Goal: Transaction & Acquisition: Purchase product/service

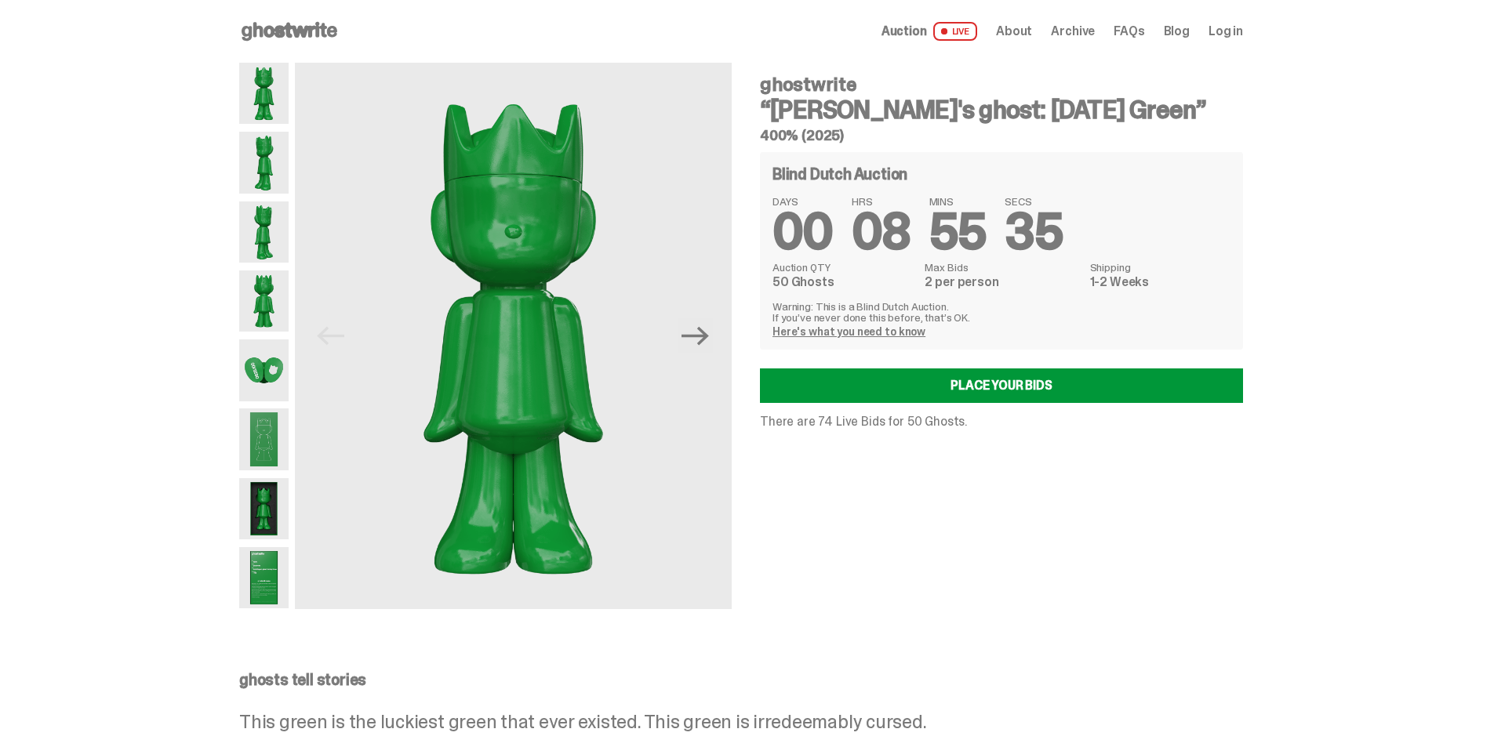
click at [269, 74] on img at bounding box center [263, 93] width 49 height 61
click at [280, 158] on img at bounding box center [263, 162] width 49 height 61
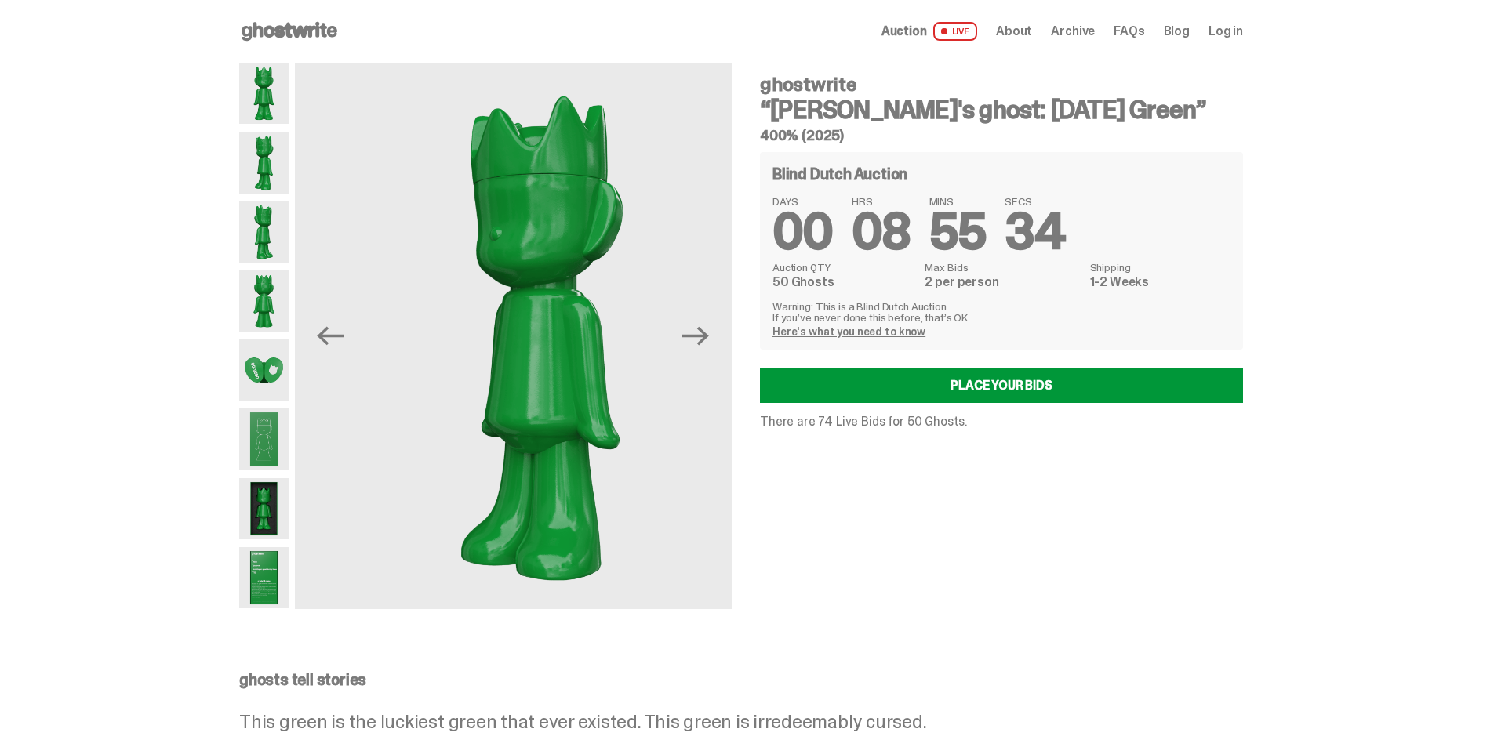
click at [260, 234] on img at bounding box center [263, 232] width 49 height 61
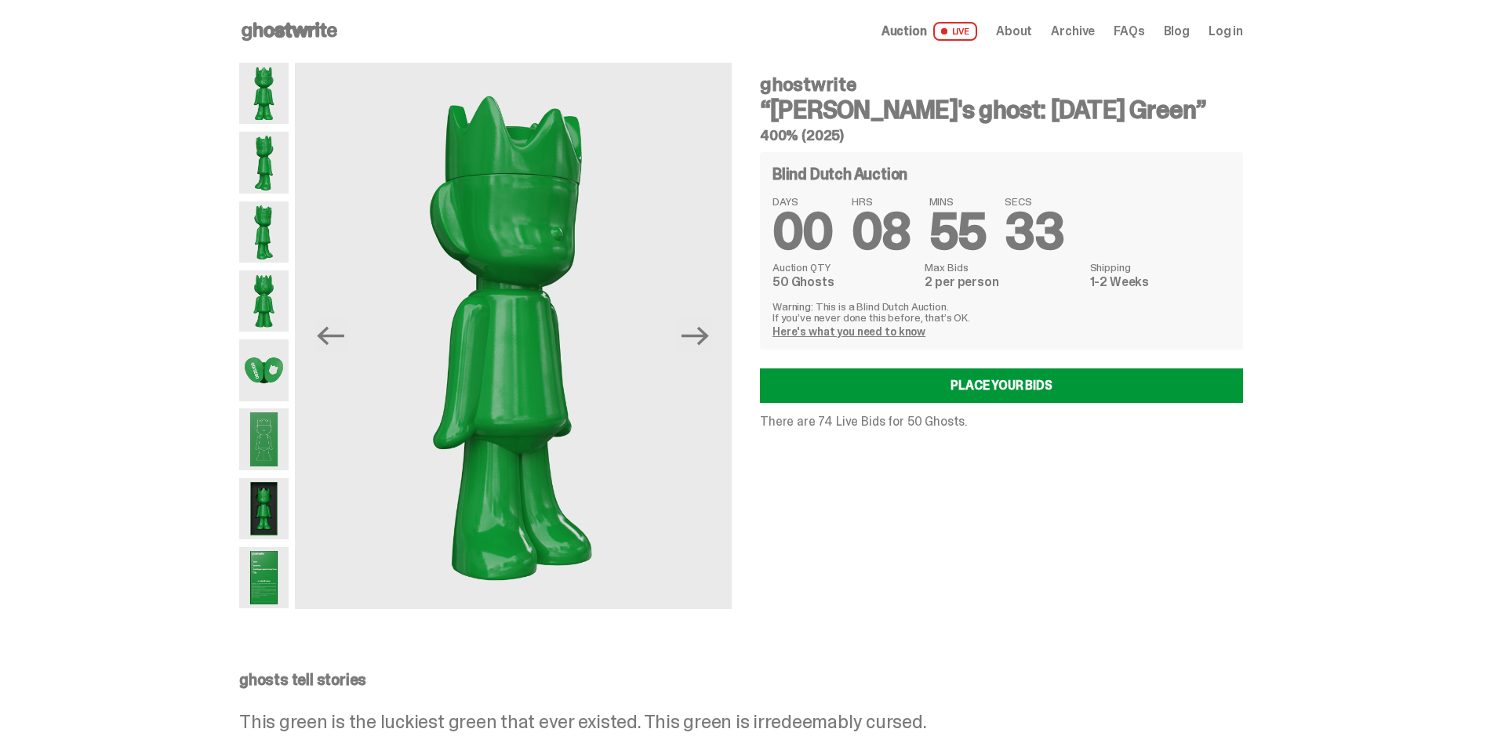
click at [279, 287] on img at bounding box center [263, 300] width 49 height 61
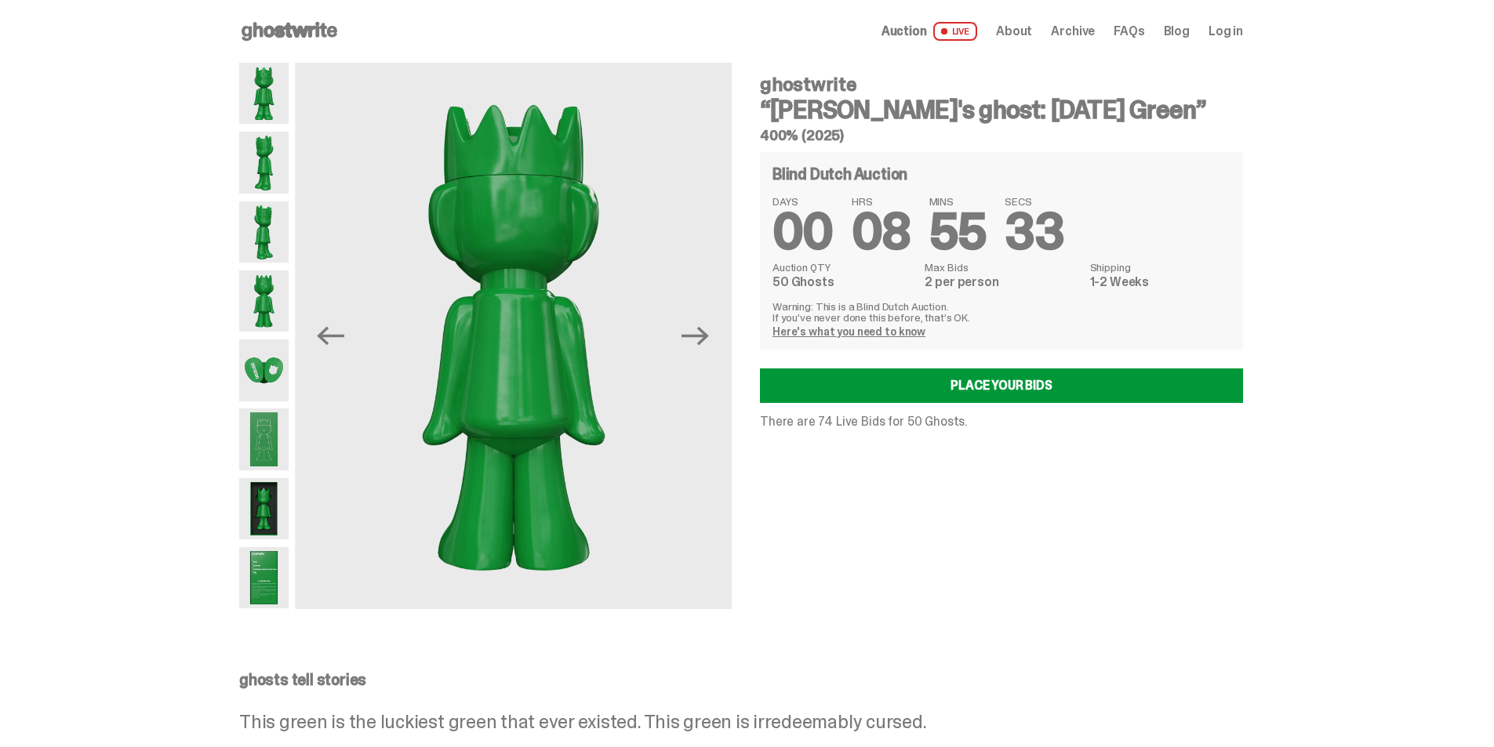
click at [283, 355] on img at bounding box center [263, 369] width 49 height 61
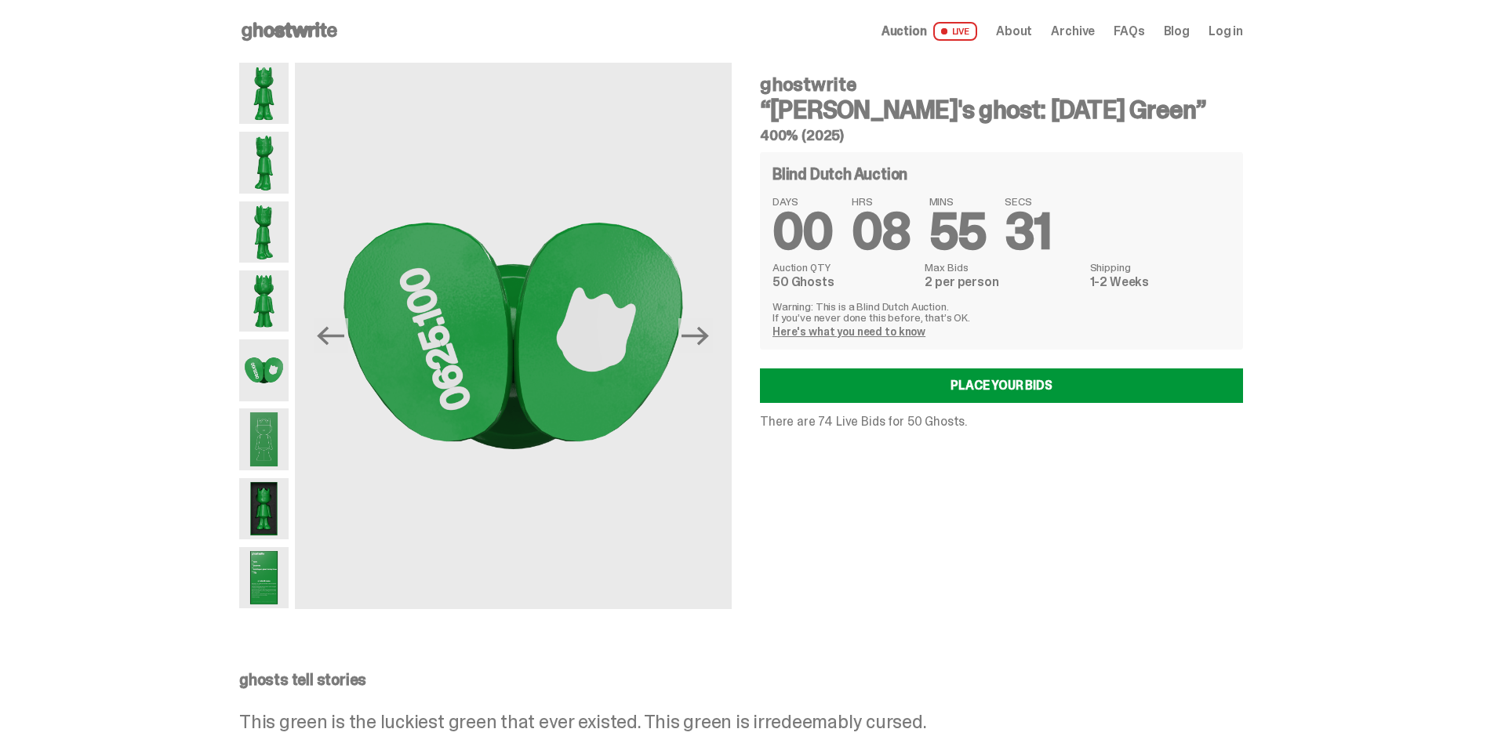
click at [266, 441] on img at bounding box center [263, 438] width 49 height 61
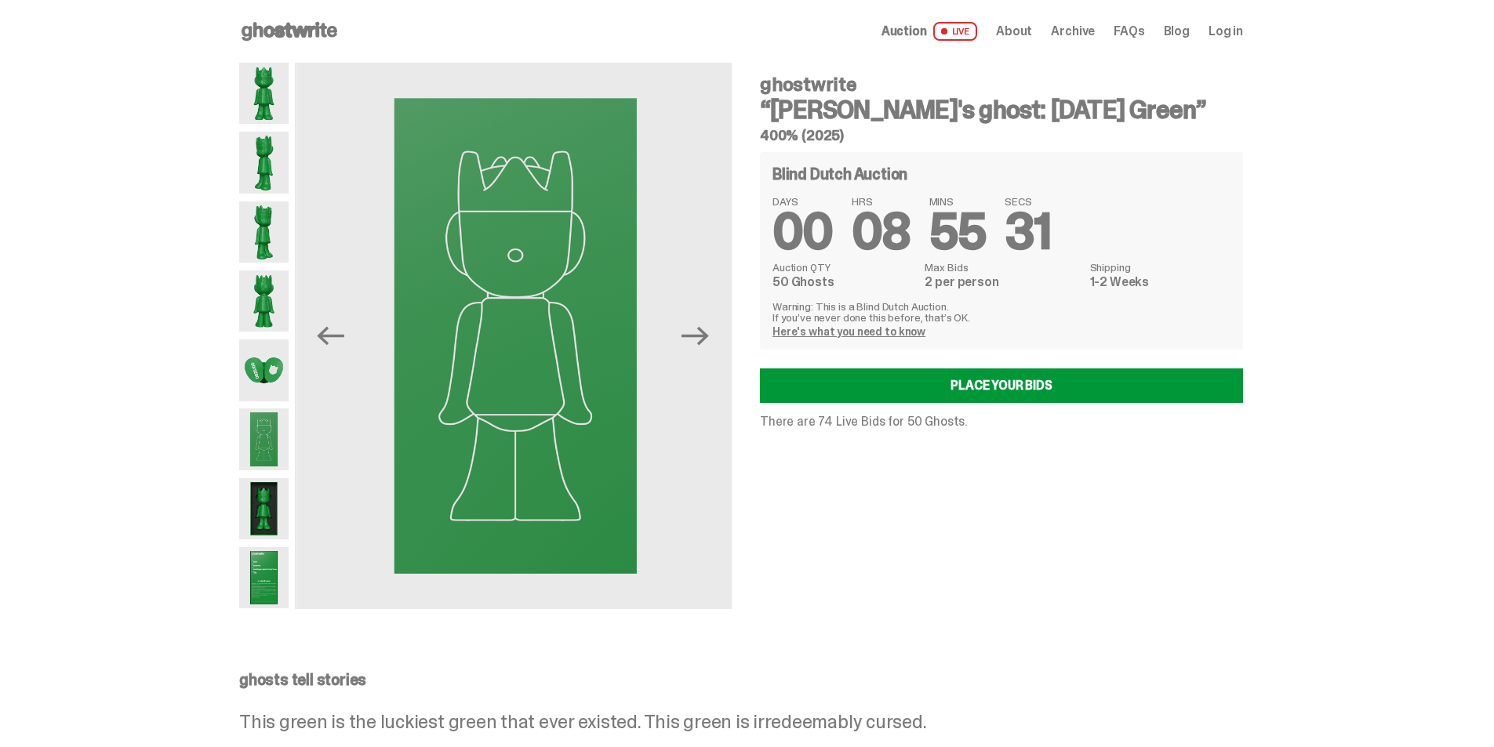
click at [260, 500] on img at bounding box center [263, 508] width 49 height 61
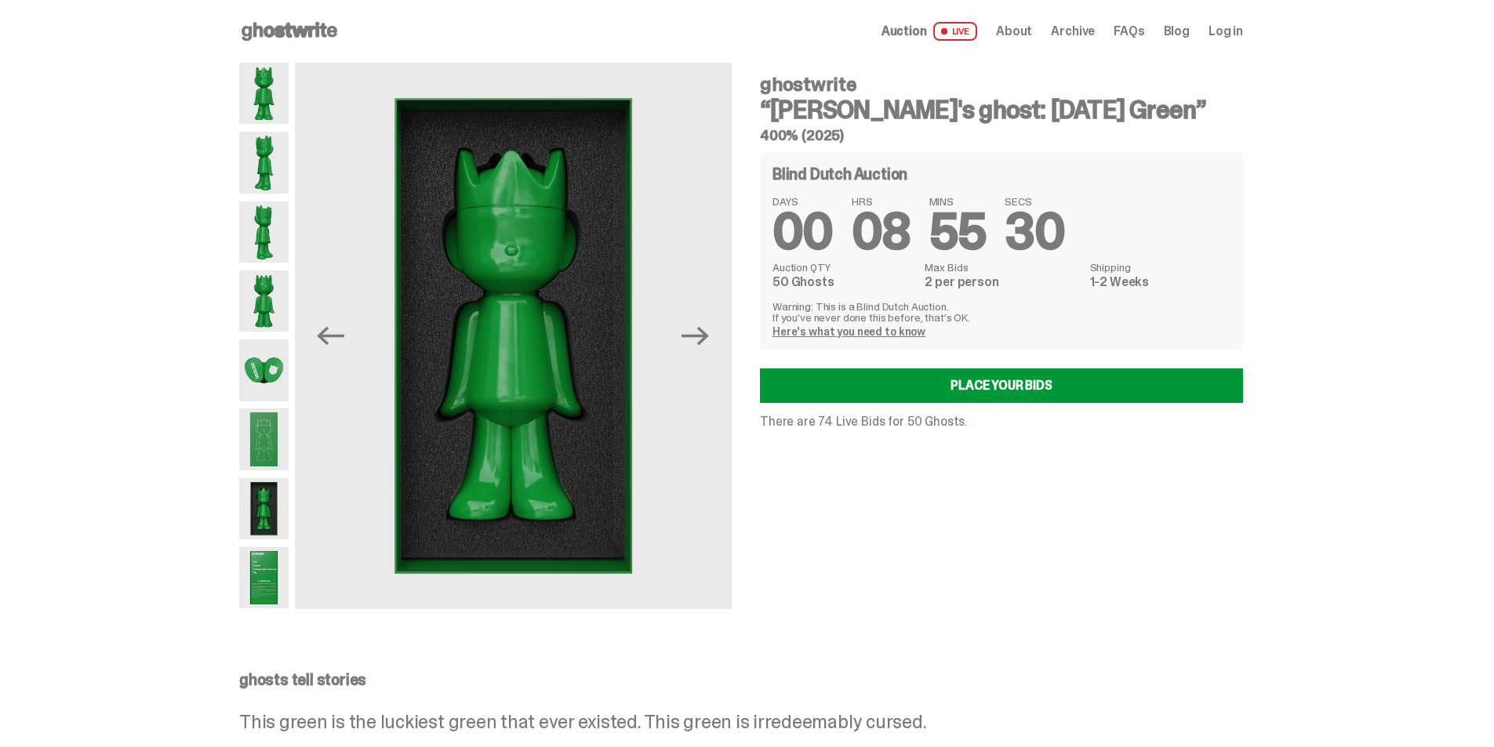
click at [263, 564] on img at bounding box center [263, 577] width 49 height 61
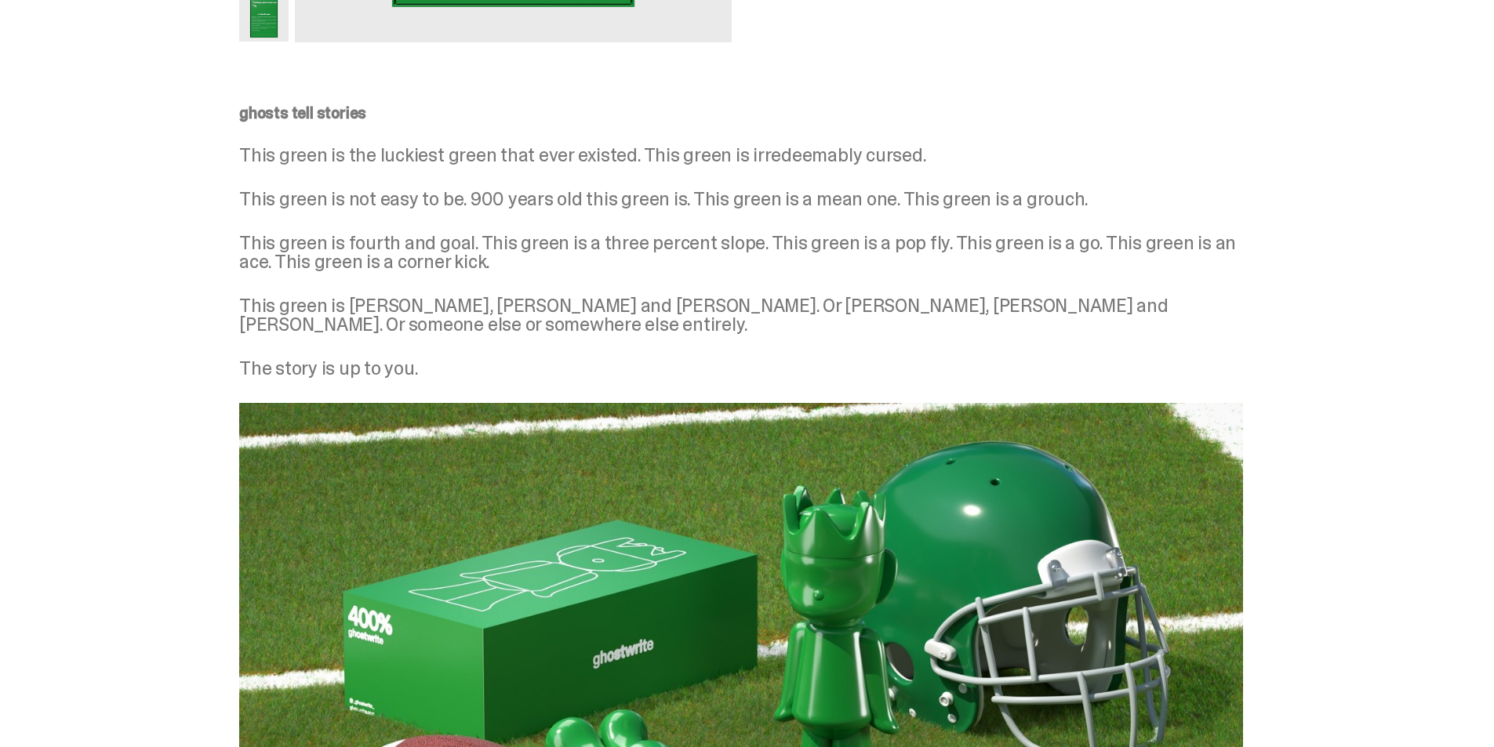
scroll to position [627, 0]
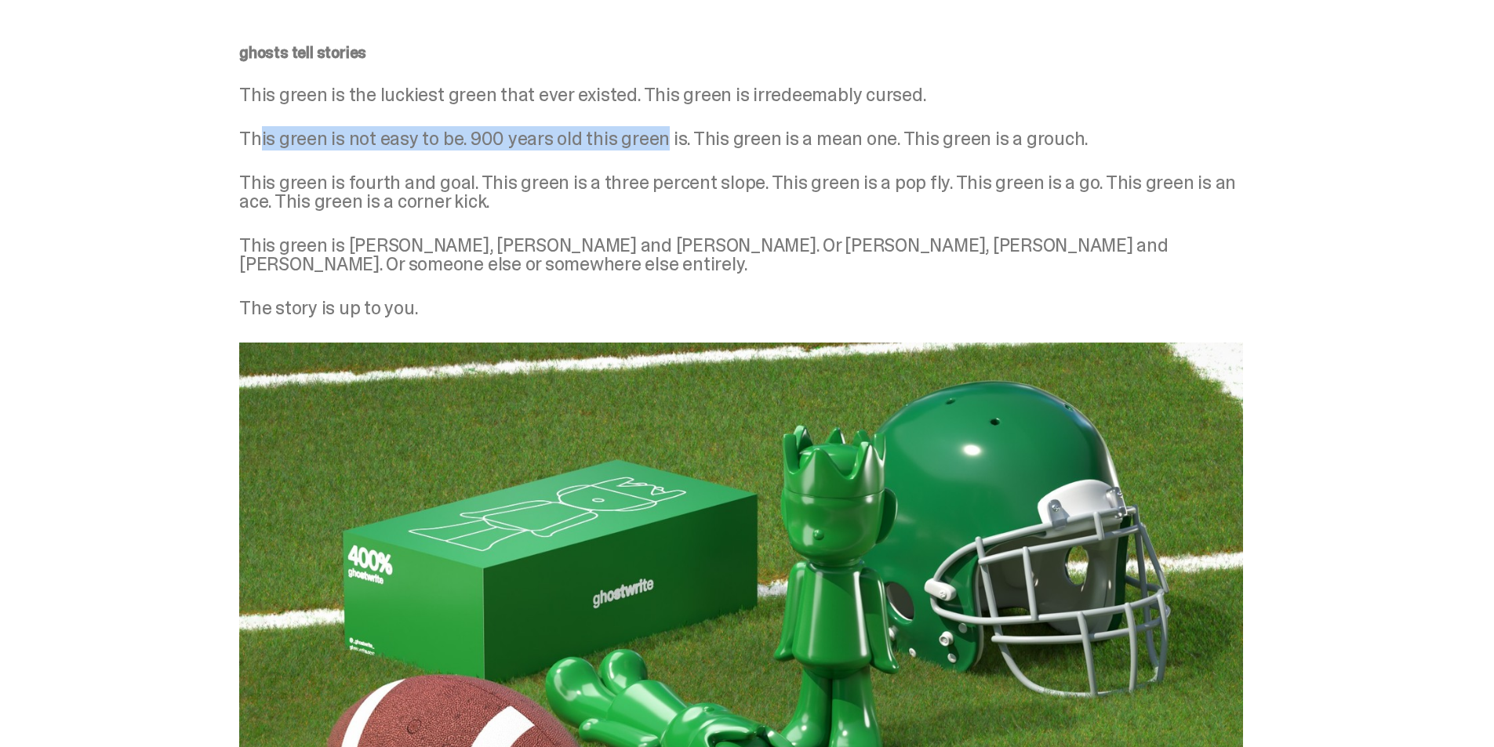
drag, startPoint x: 266, startPoint y: 136, endPoint x: 667, endPoint y: 126, distance: 401.6
click at [667, 129] on p "This green is not easy to be. 900 years old this green is. This green is a mean…" at bounding box center [741, 138] width 1004 height 19
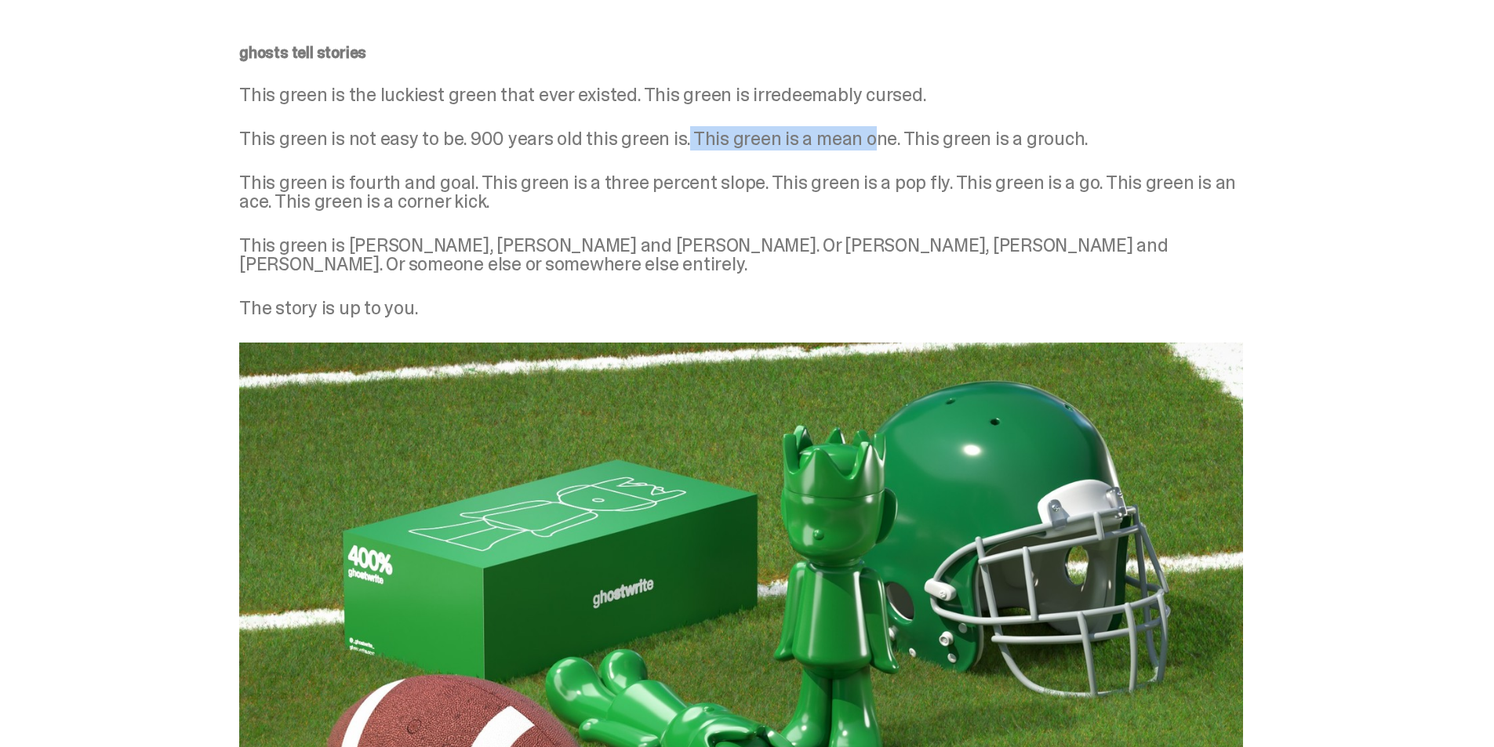
drag, startPoint x: 690, startPoint y: 133, endPoint x: 876, endPoint y: 136, distance: 185.8
click at [876, 136] on p "This green is not easy to be. 900 years old this green is. This green is a mean…" at bounding box center [741, 138] width 1004 height 19
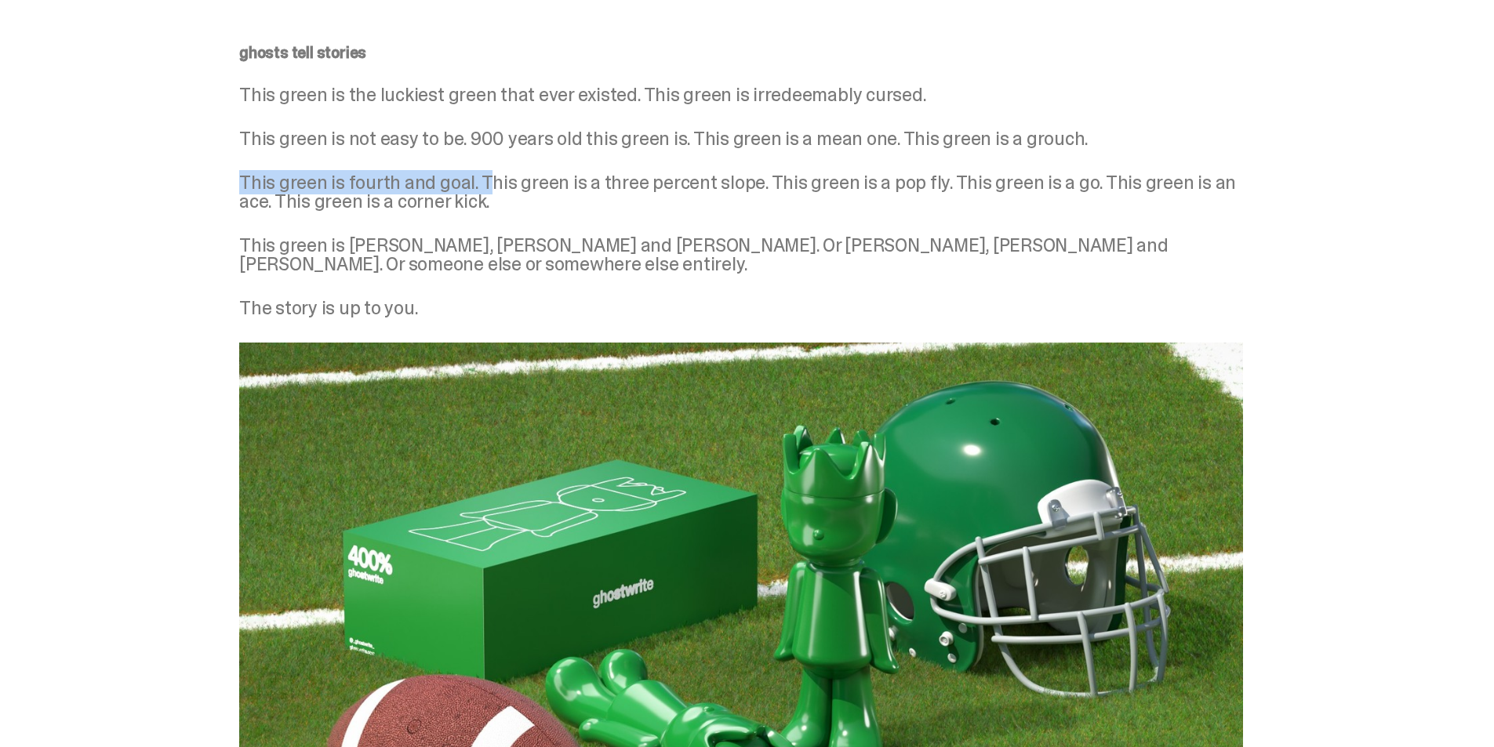
drag, startPoint x: 247, startPoint y: 174, endPoint x: 487, endPoint y: 186, distance: 240.2
click at [487, 186] on div "ghosts tell stories This green is the luckiest green that ever existed. This gr…" at bounding box center [741, 475] width 1482 height 925
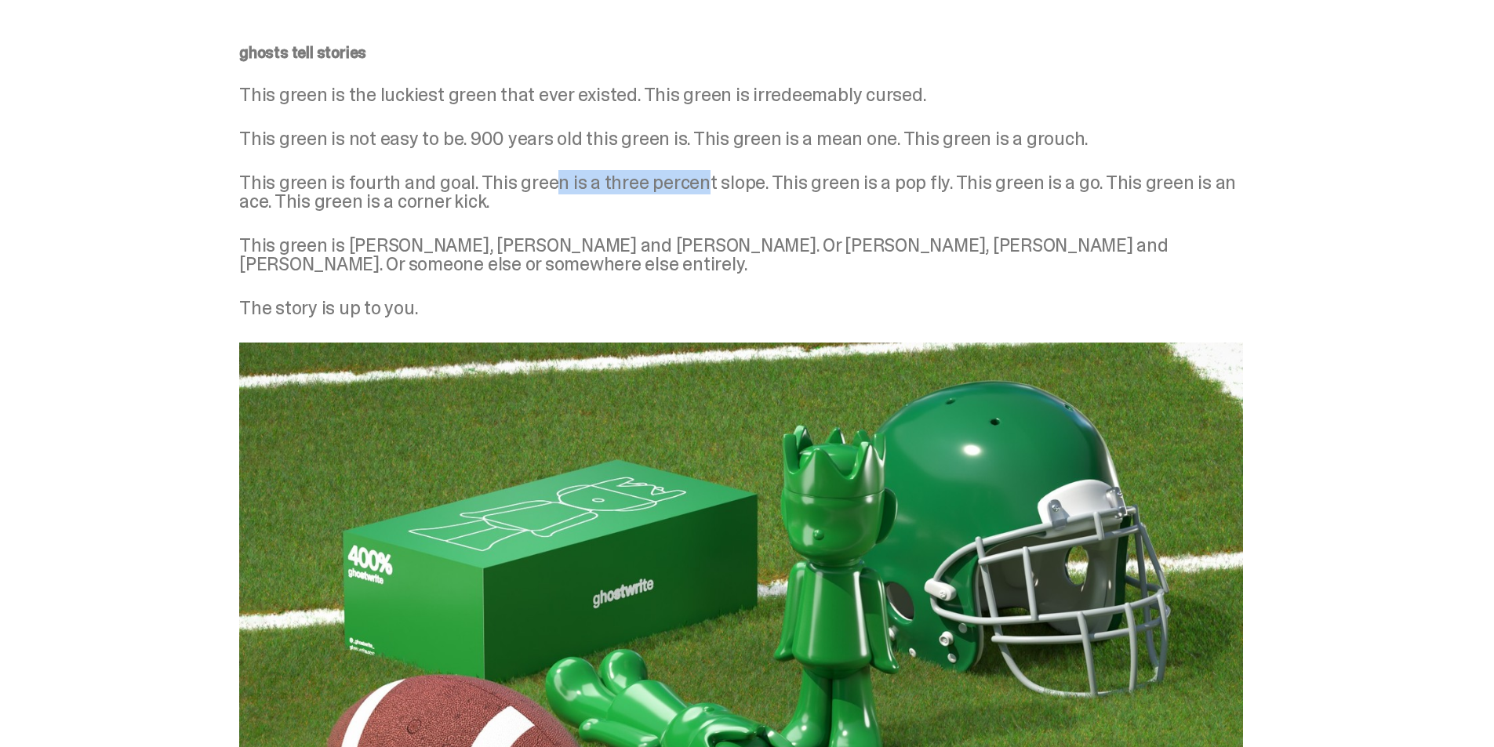
drag, startPoint x: 557, startPoint y: 188, endPoint x: 728, endPoint y: 185, distance: 170.2
click at [726, 185] on p "This green is fourth and goal. This green is a three percent slope. This green …" at bounding box center [741, 192] width 1004 height 38
drag, startPoint x: 779, startPoint y: 180, endPoint x: 908, endPoint y: 186, distance: 128.7
click at [880, 186] on p "This green is fourth and goal. This green is a three percent slope. This green …" at bounding box center [741, 192] width 1004 height 38
click at [917, 186] on p "This green is fourth and goal. This green is a three percent slope. This green …" at bounding box center [741, 192] width 1004 height 38
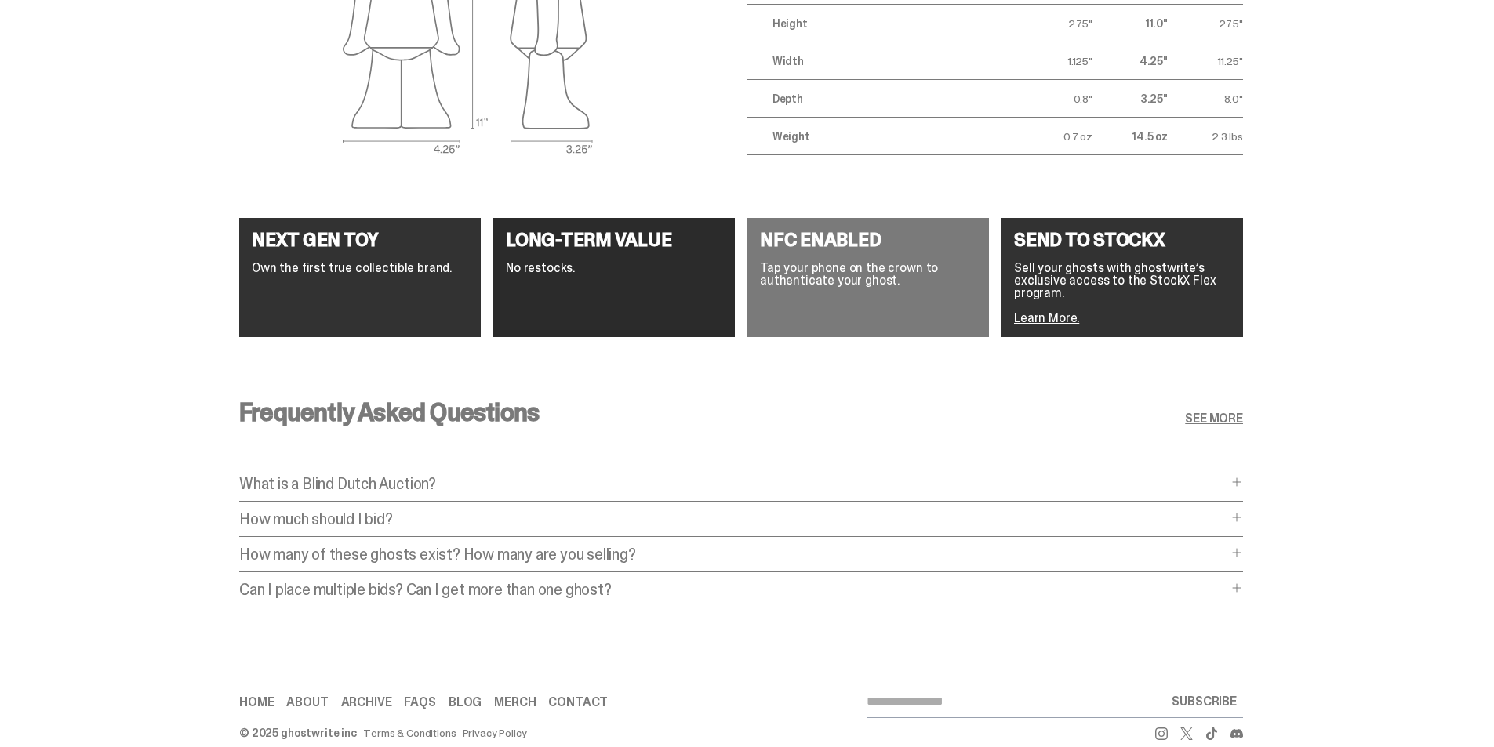
scroll to position [2777, 0]
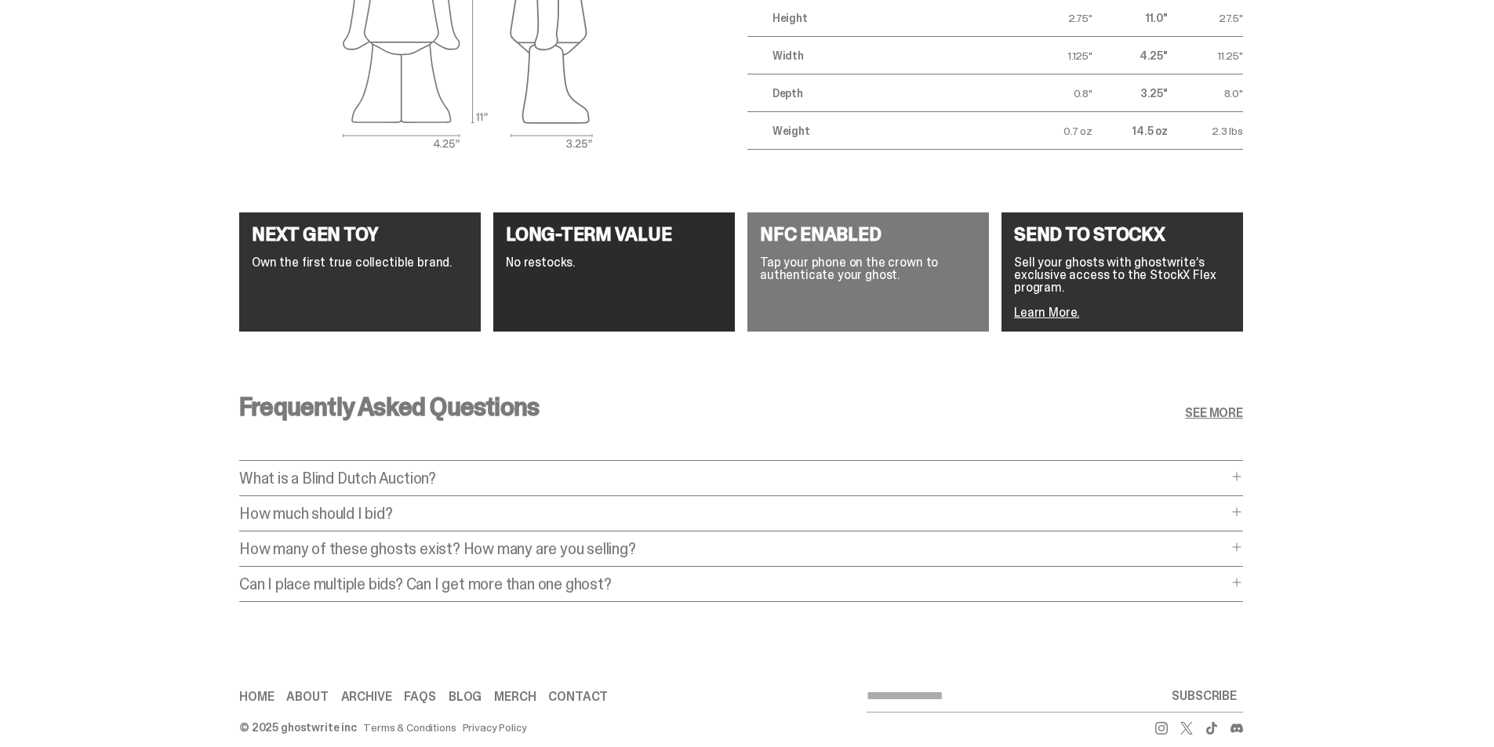
click at [504, 470] on p "What is a Blind Dutch Auction?" at bounding box center [733, 478] width 988 height 16
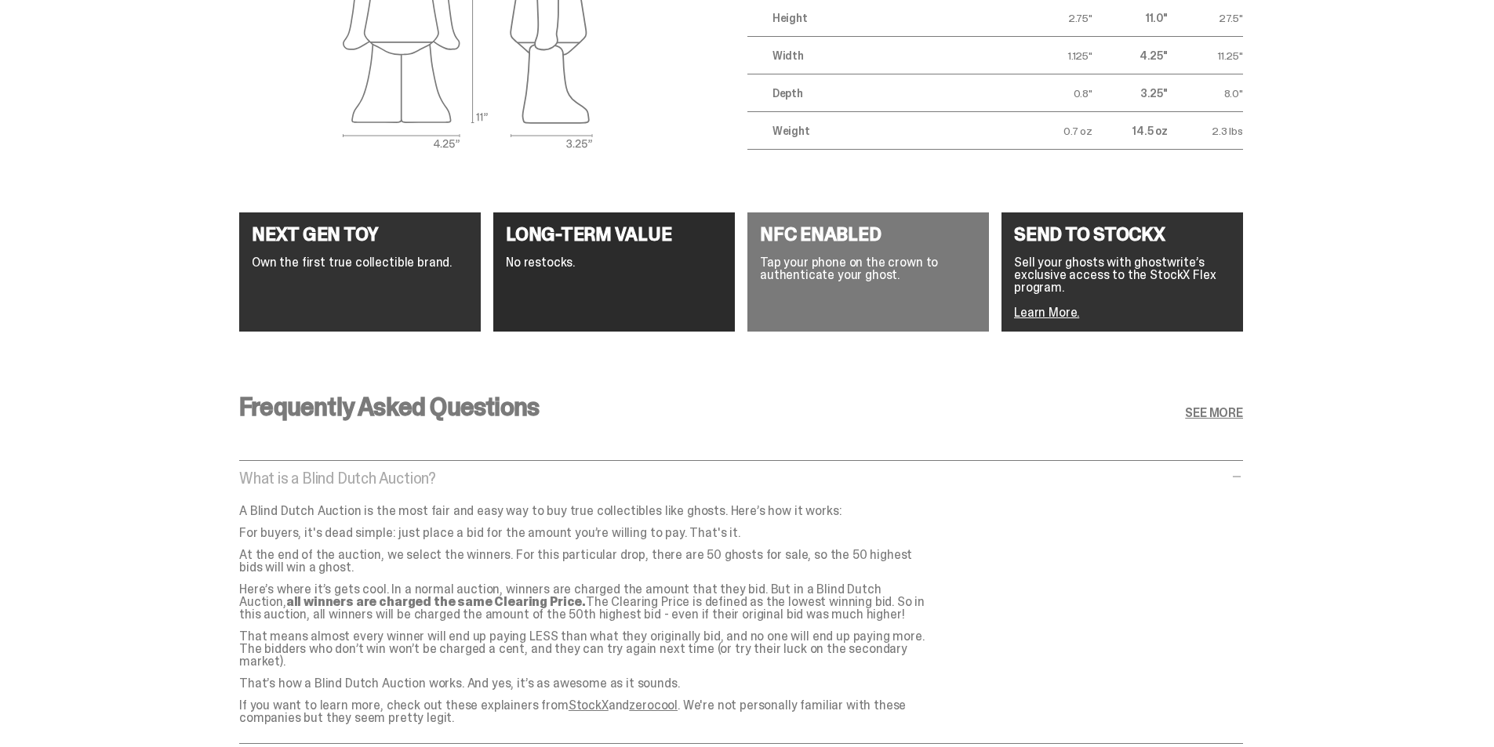
click at [504, 470] on p "What is a Blind Dutch Auction?" at bounding box center [733, 478] width 988 height 16
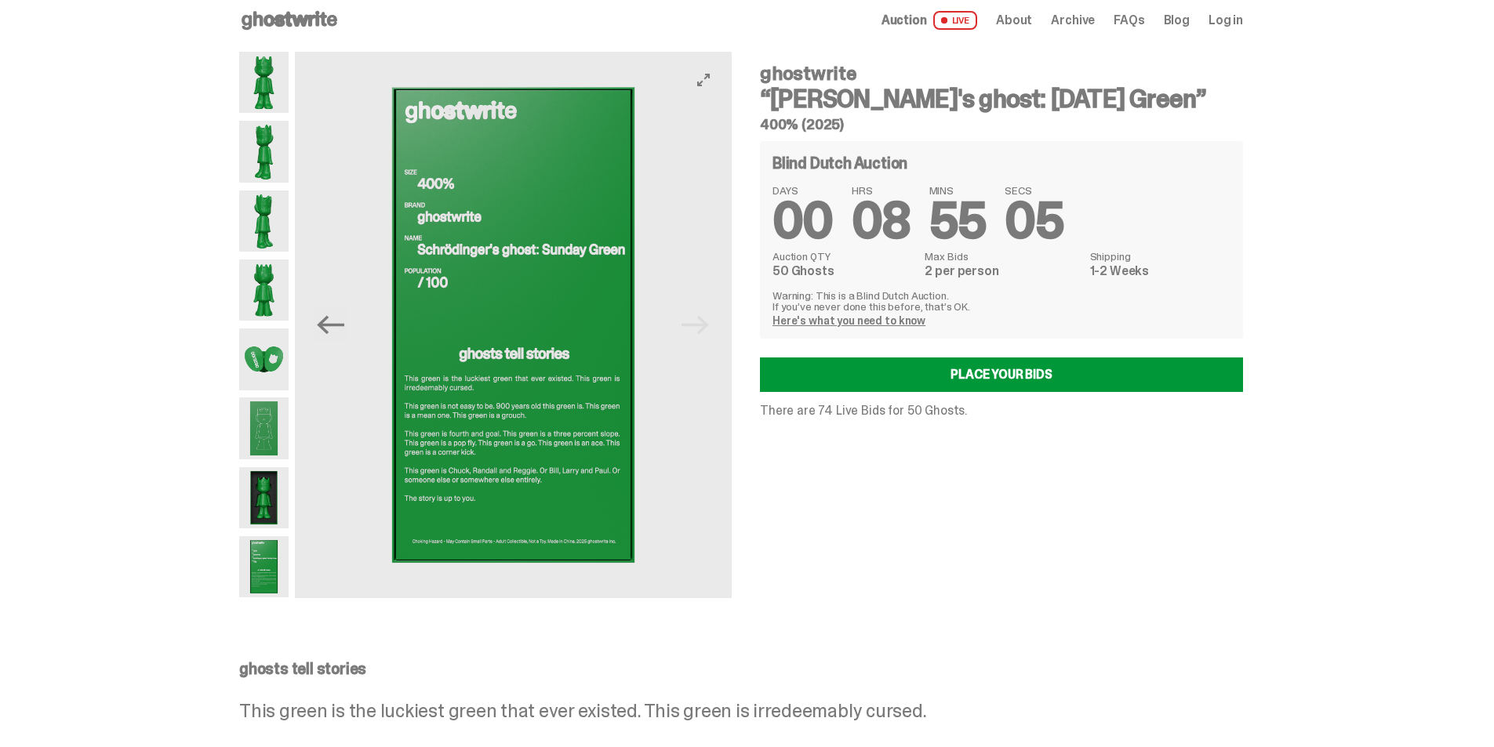
scroll to position [0, 0]
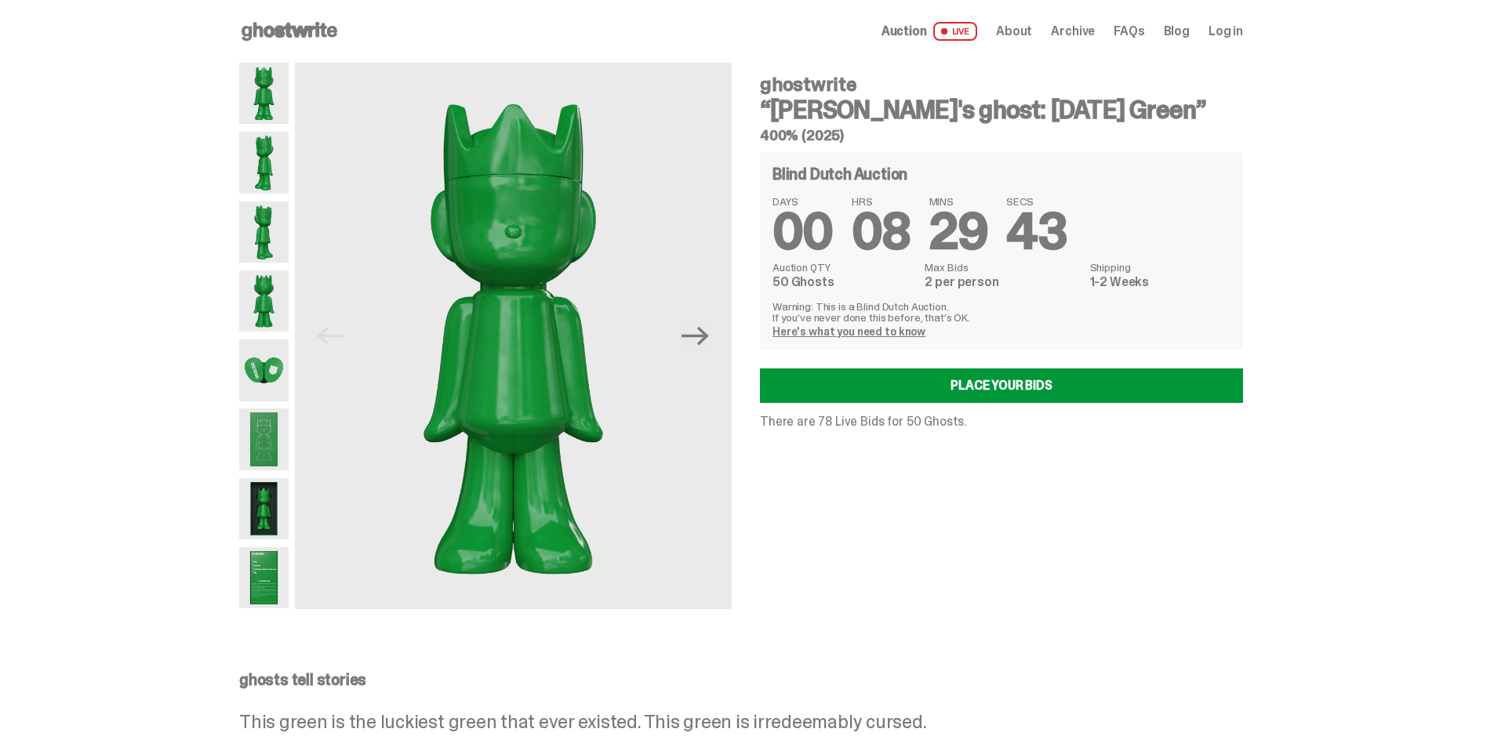
click at [954, 428] on p "There are 78 Live Bids for 50 Ghosts." at bounding box center [1001, 422] width 483 height 13
click at [993, 392] on link "Place your Bids" at bounding box center [1001, 386] width 483 height 34
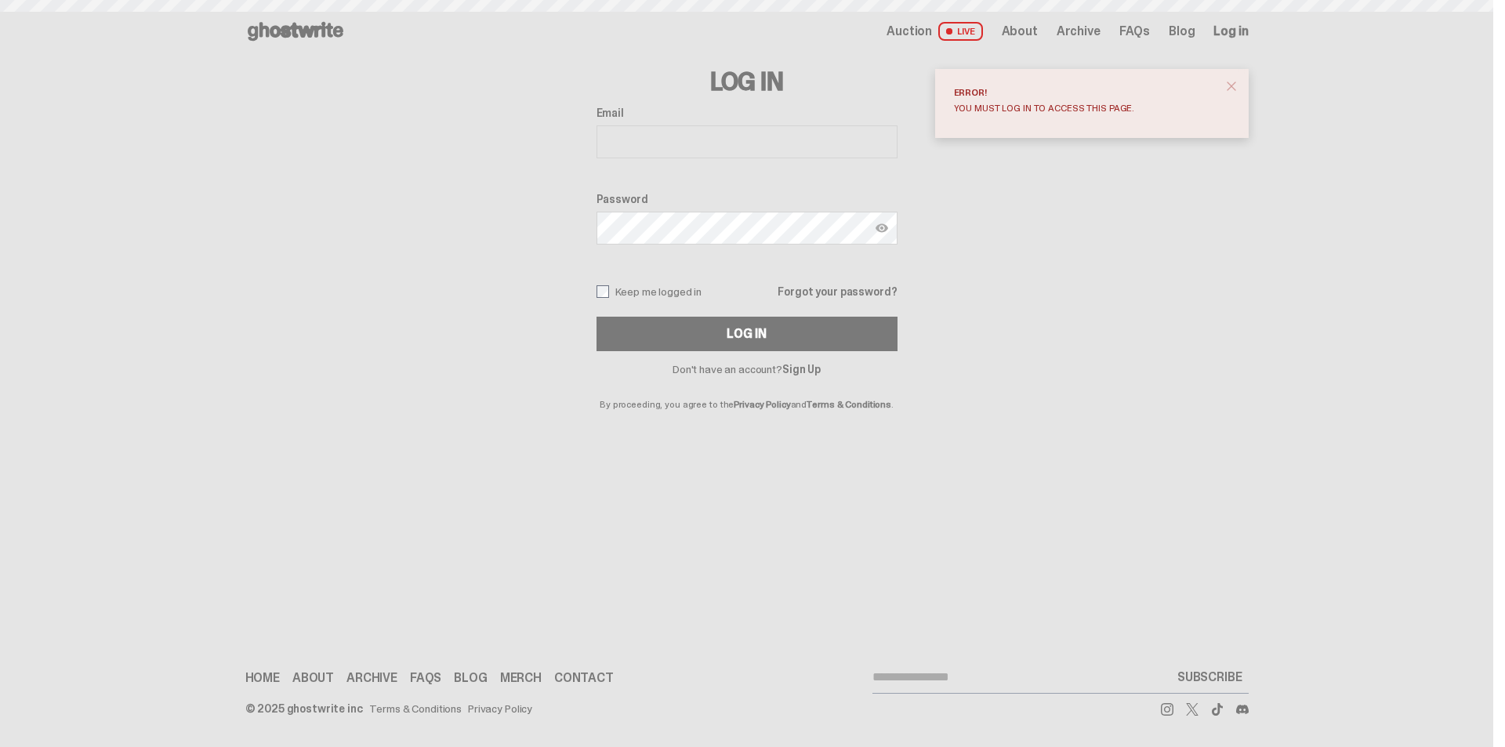
click at [673, 145] on input "Email" at bounding box center [747, 141] width 301 height 33
click at [595, 143] on div "Log In Email Password Keep me logged in Forgot your password? Log In Don't have…" at bounding box center [747, 236] width 1004 height 347
click at [624, 147] on input "Email" at bounding box center [747, 141] width 301 height 33
type input "**********"
click at [597, 317] on button "Log In" at bounding box center [747, 334] width 301 height 34
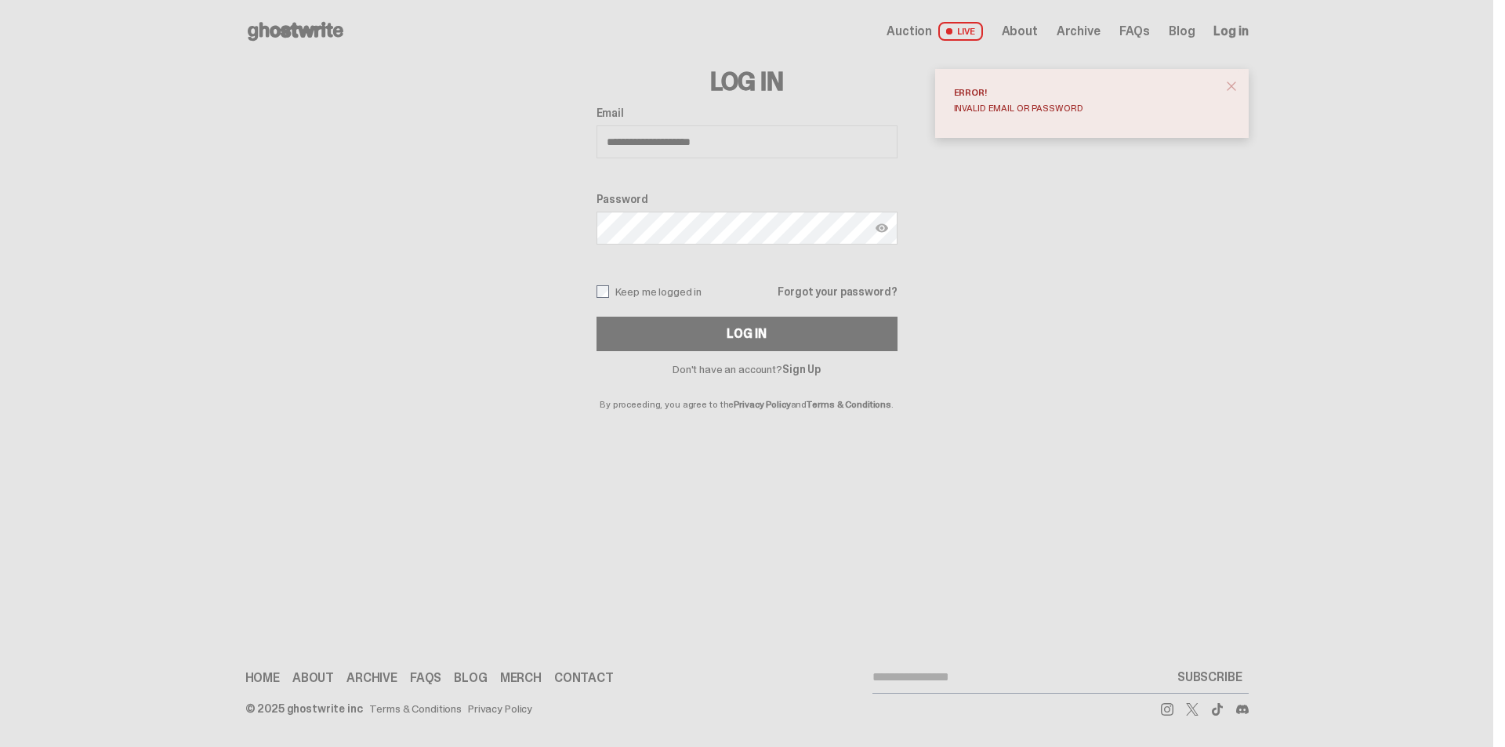
click at [597, 317] on button "Log In" at bounding box center [747, 334] width 301 height 34
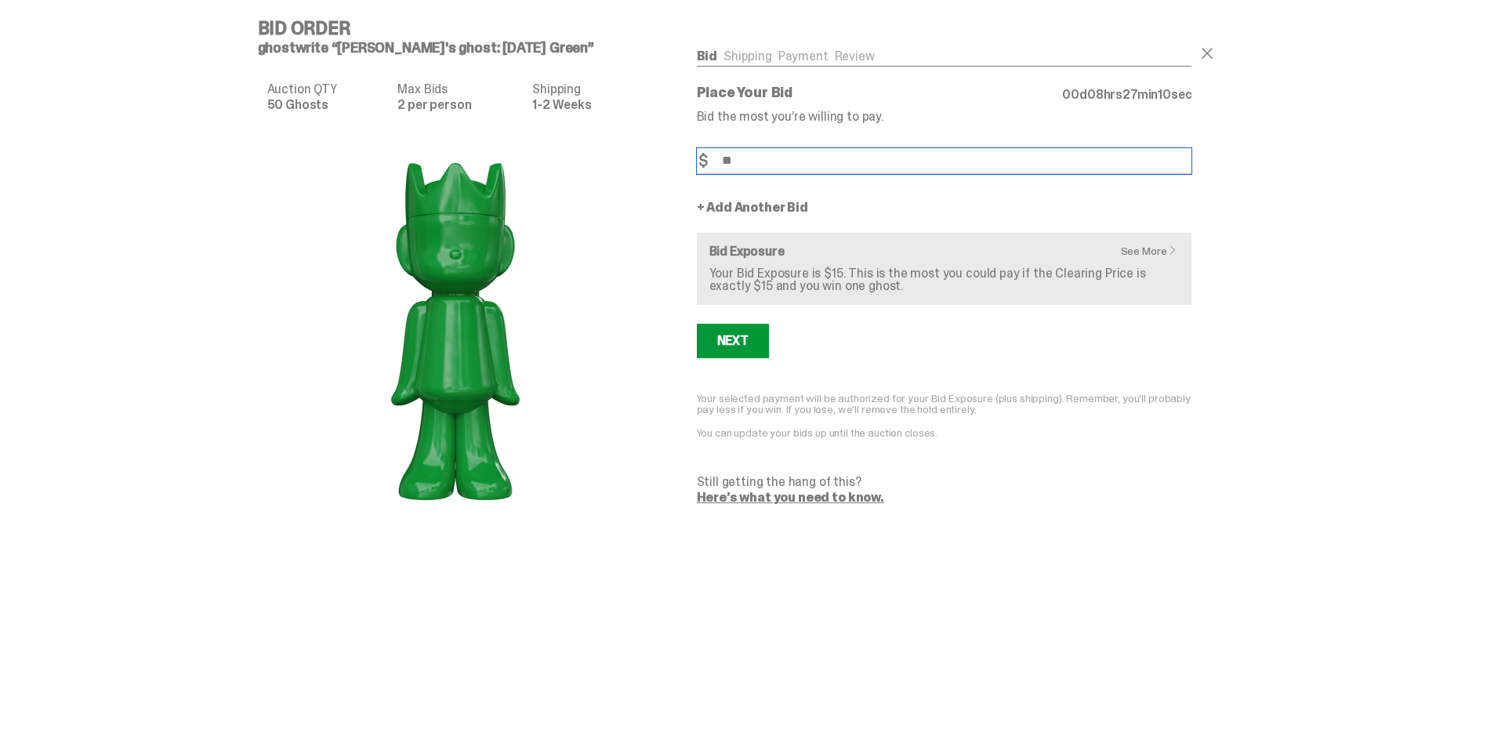
type input "*"
drag, startPoint x: 822, startPoint y: 162, endPoint x: 697, endPoint y: 149, distance: 126.1
click at [711, 158] on input "***" at bounding box center [945, 161] width 496 height 26
type input "*"
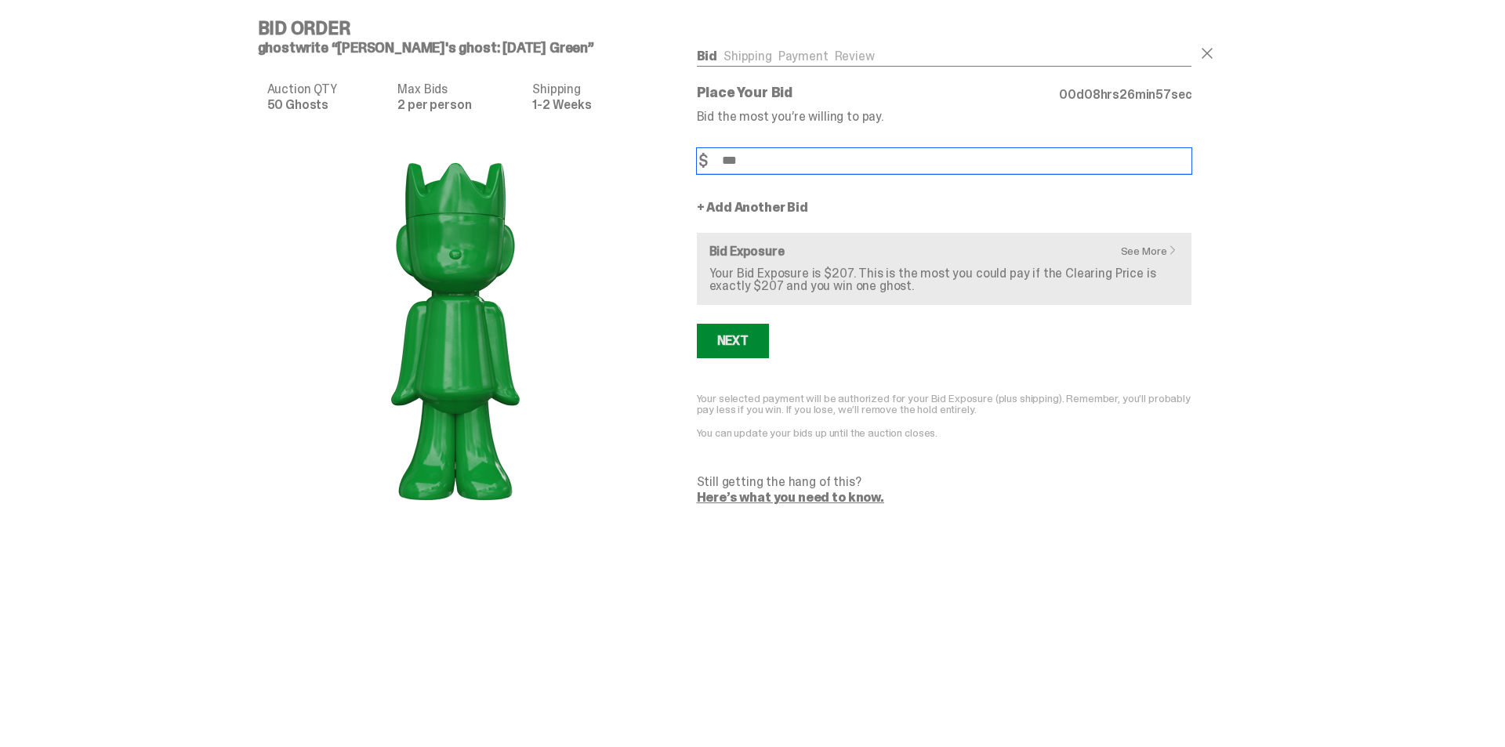
type input "***"
click at [732, 339] on div "Next" at bounding box center [732, 341] width 31 height 13
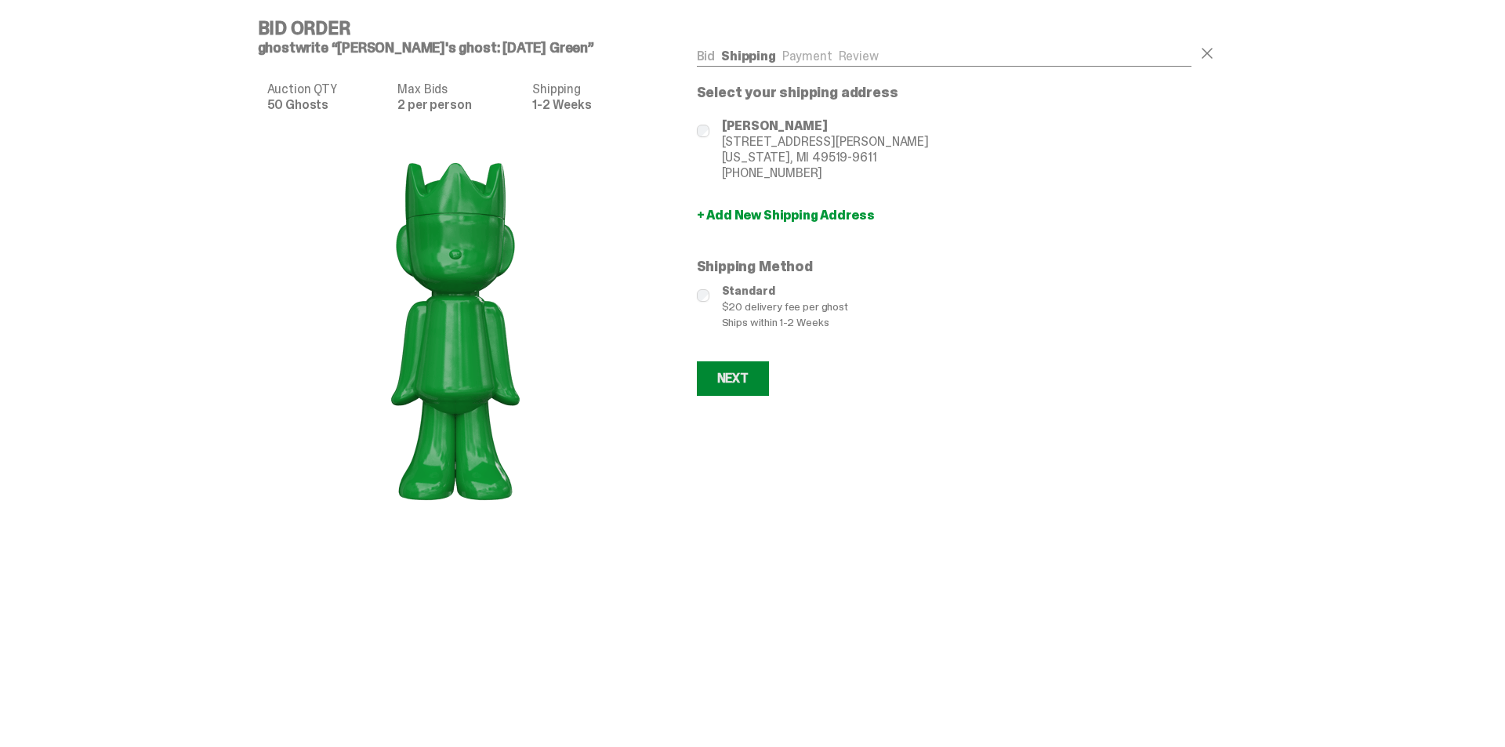
click at [732, 378] on div "Next" at bounding box center [732, 378] width 31 height 13
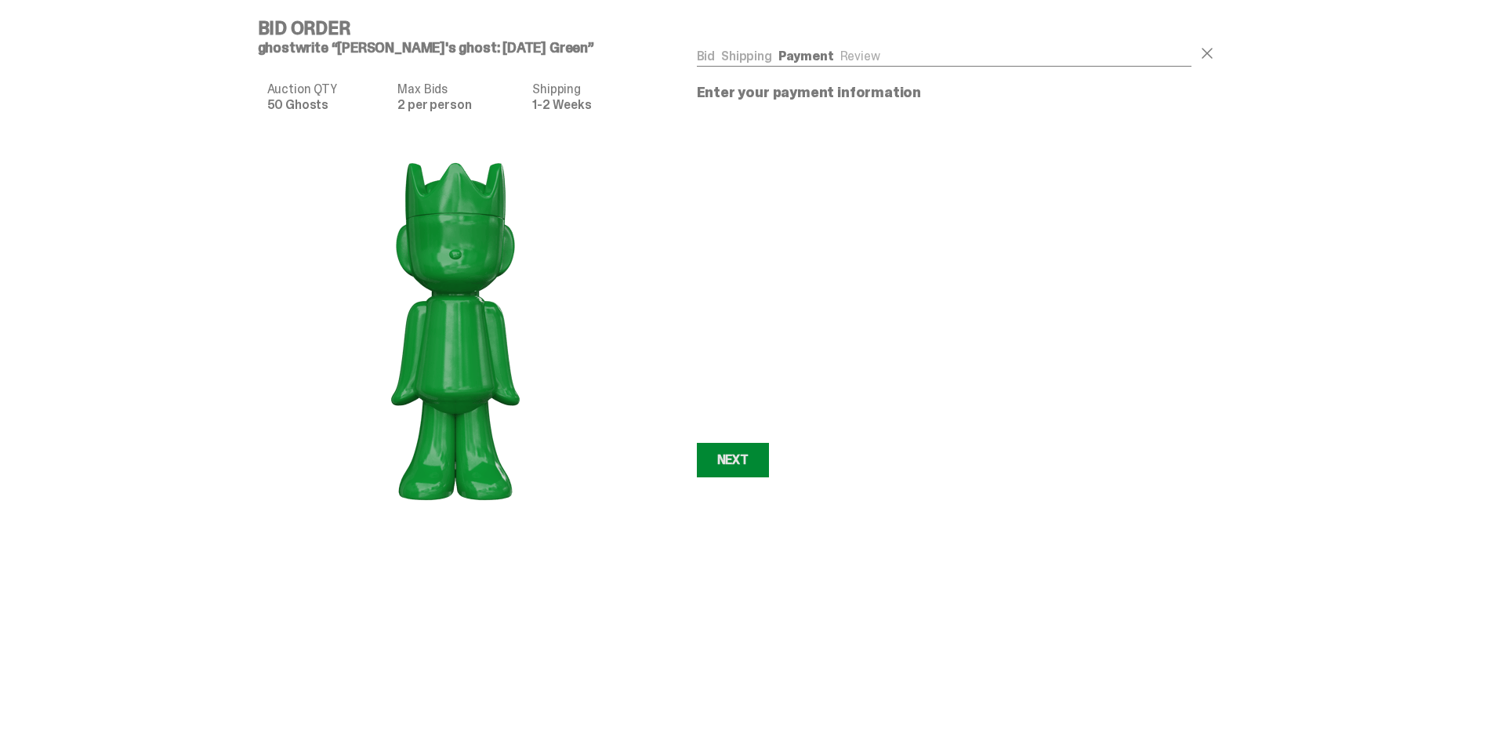
click at [731, 454] on div "Next" at bounding box center [732, 460] width 31 height 13
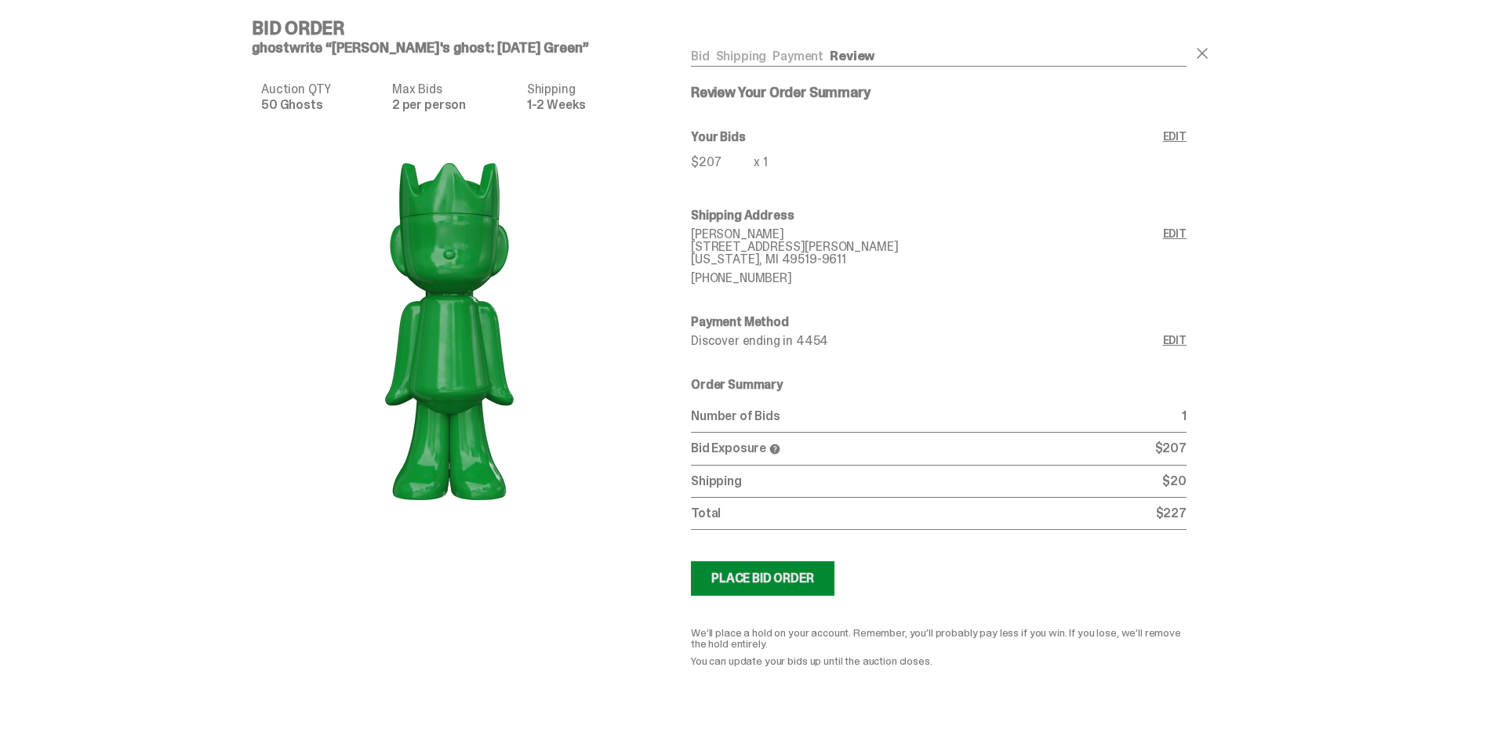
click at [795, 578] on div "Place Bid Order" at bounding box center [762, 578] width 103 height 13
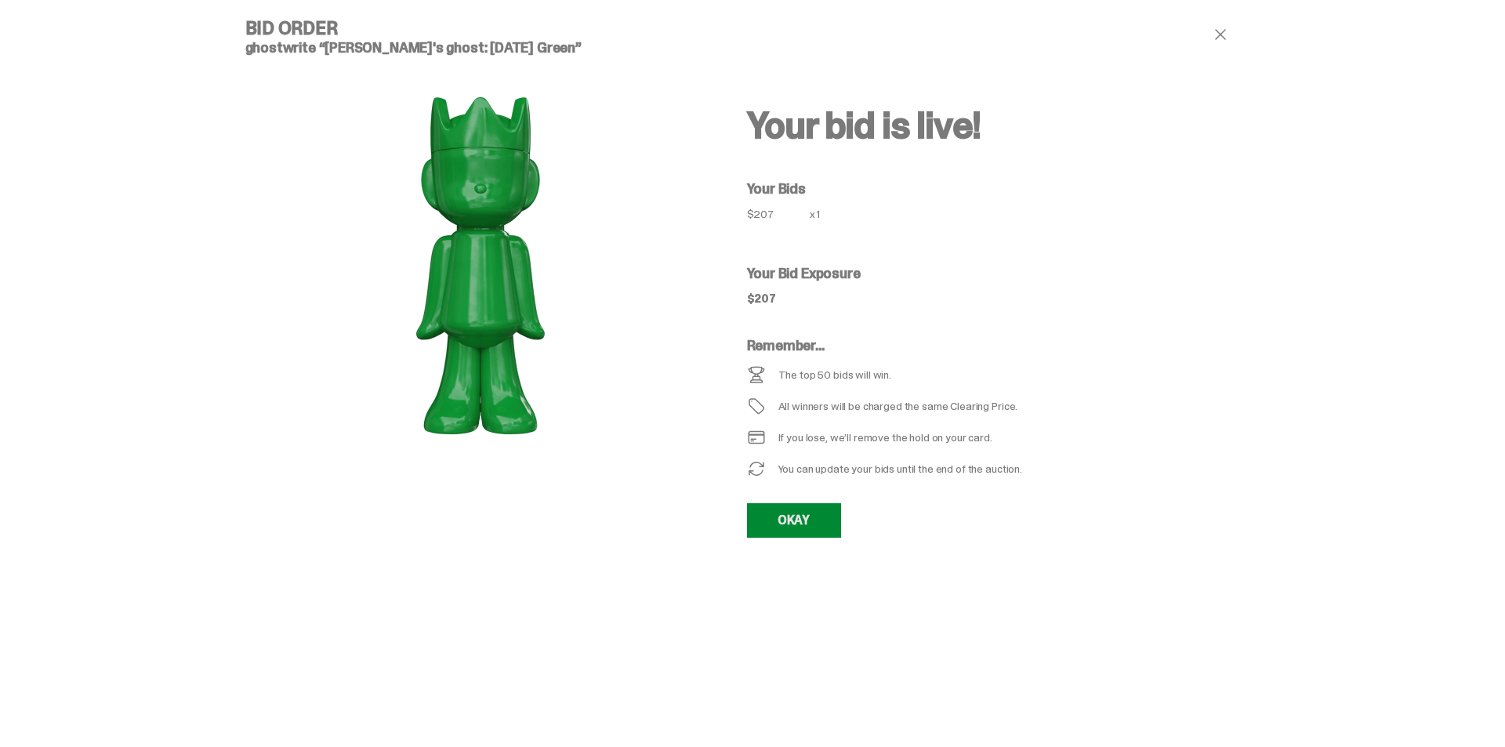
click at [792, 528] on link "OKAY" at bounding box center [794, 520] width 94 height 34
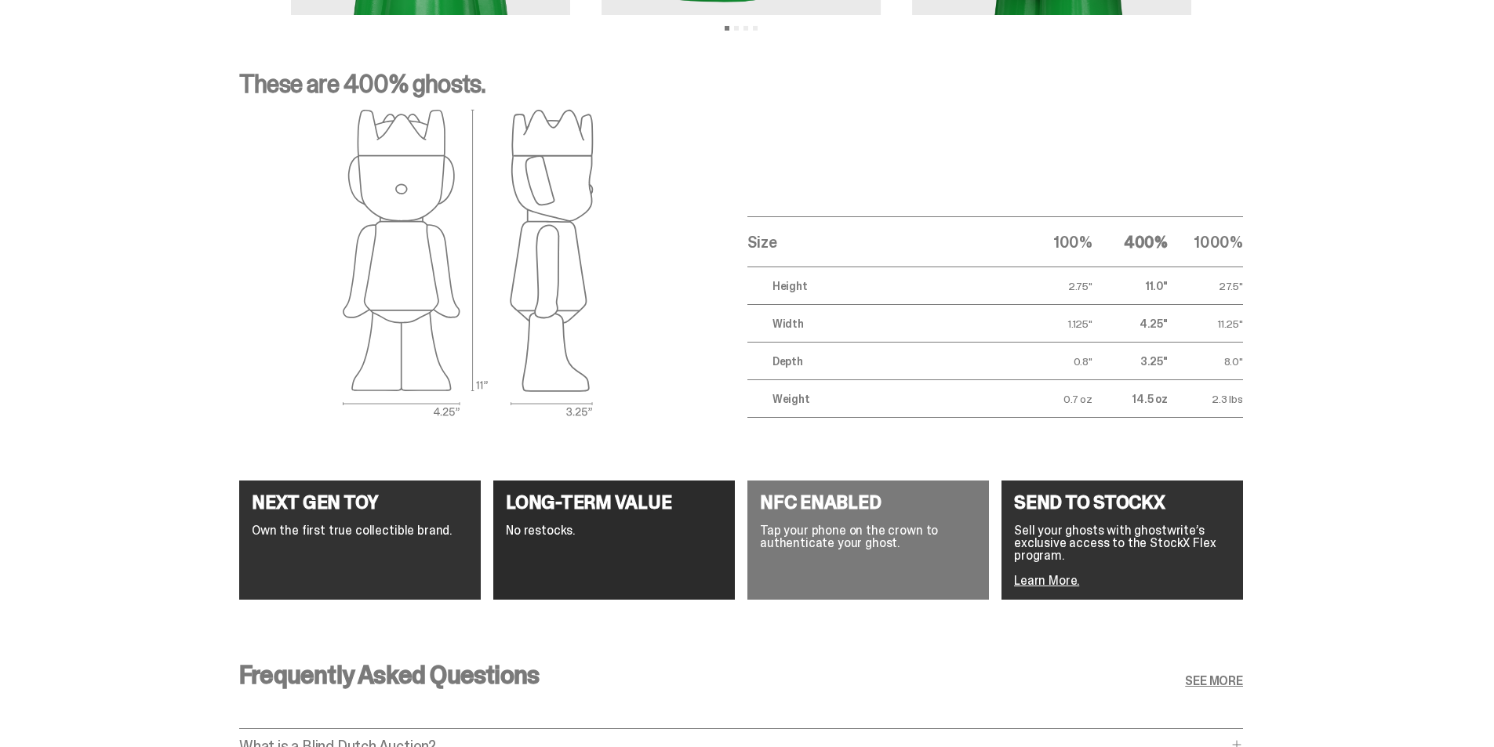
scroll to position [2777, 0]
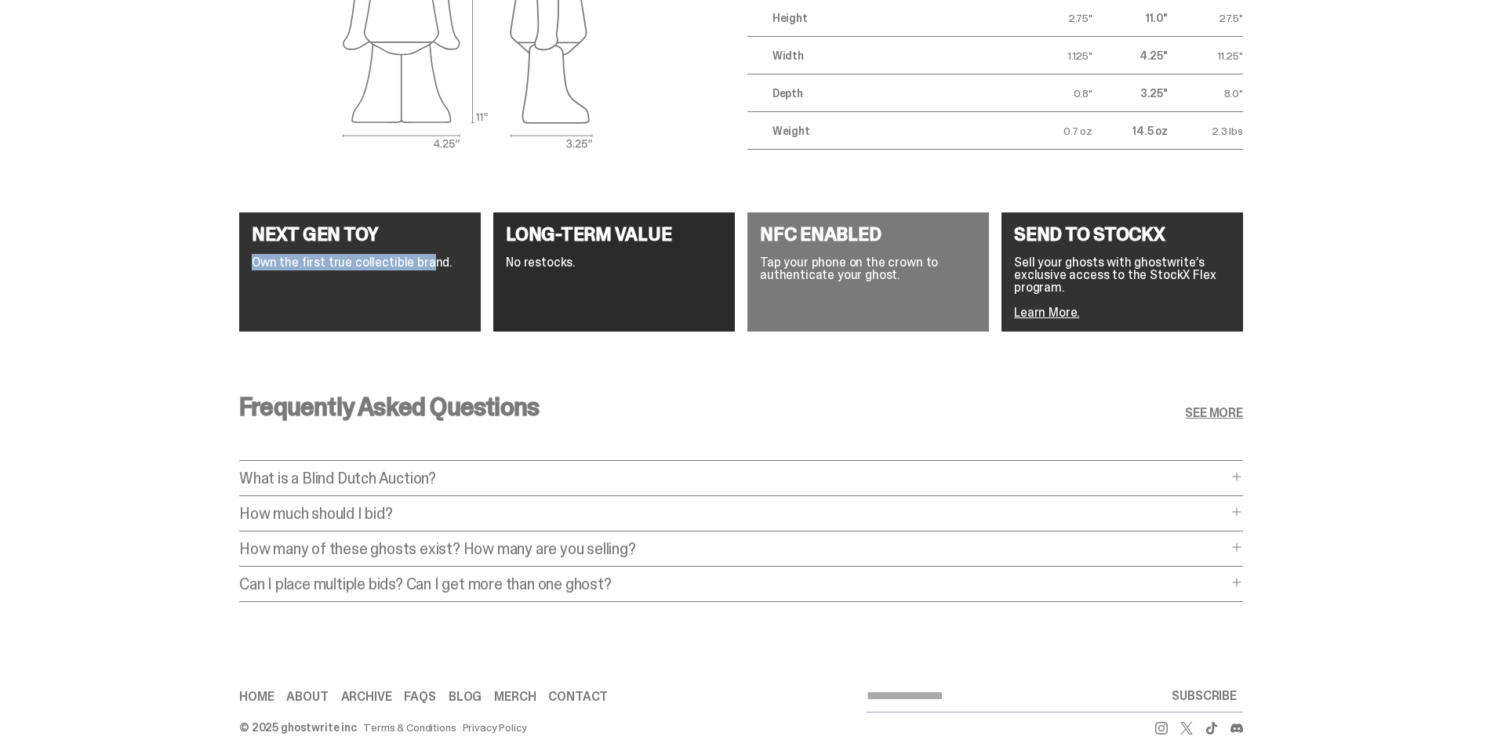
drag, startPoint x: 254, startPoint y: 240, endPoint x: 428, endPoint y: 241, distance: 174.1
click at [428, 241] on div "NEXT GEN TOY Own the first true collectible brand." at bounding box center [359, 271] width 241 height 119
click at [146, 320] on div "NEXT GEN TOY Own the first true collectible brand. LONG-TERM VALUE No restocks.…" at bounding box center [741, 271] width 1482 height 169
click at [659, 541] on p "How many of these ghosts exist? How many are you selling?" at bounding box center [733, 549] width 988 height 16
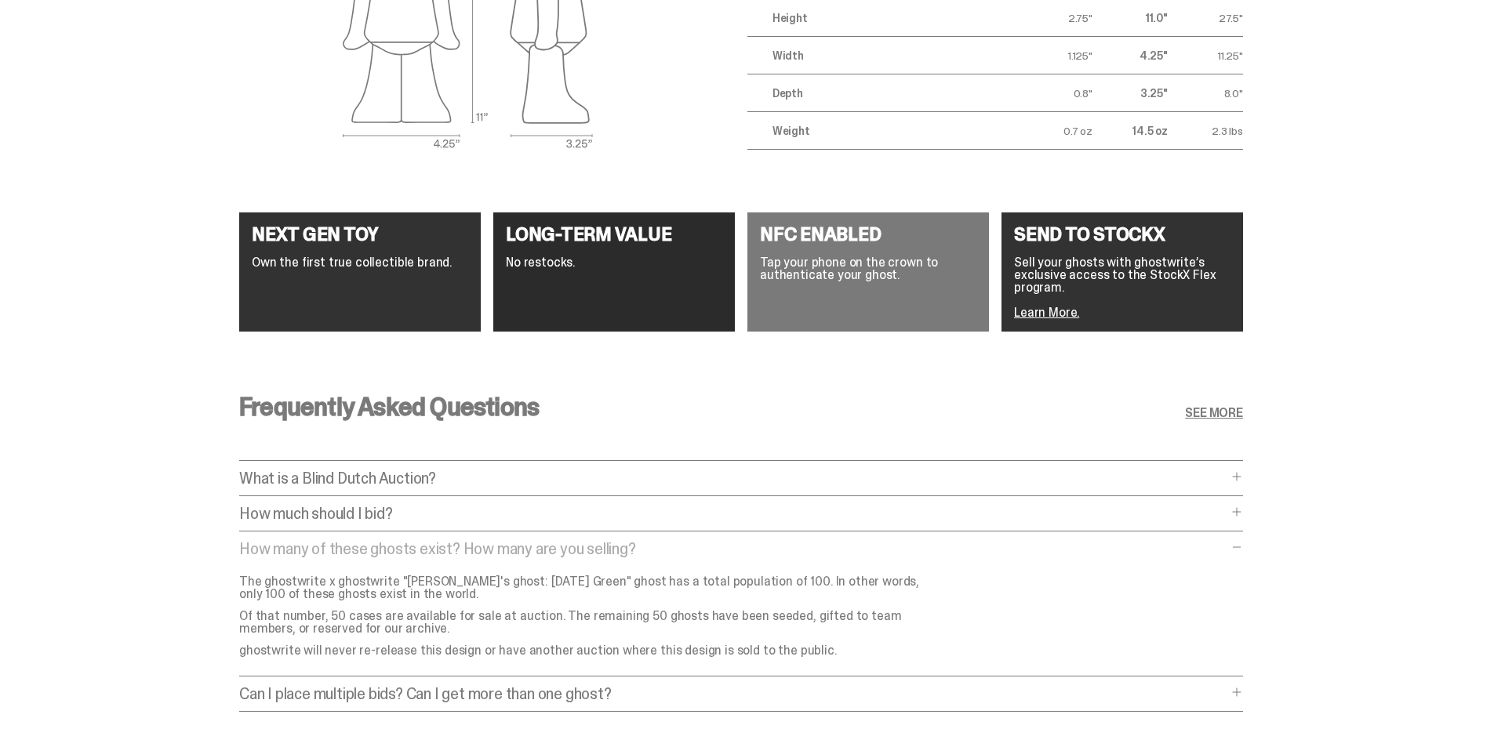
click at [658, 541] on p "How many of these ghosts exist? How many are you selling?" at bounding box center [733, 549] width 988 height 16
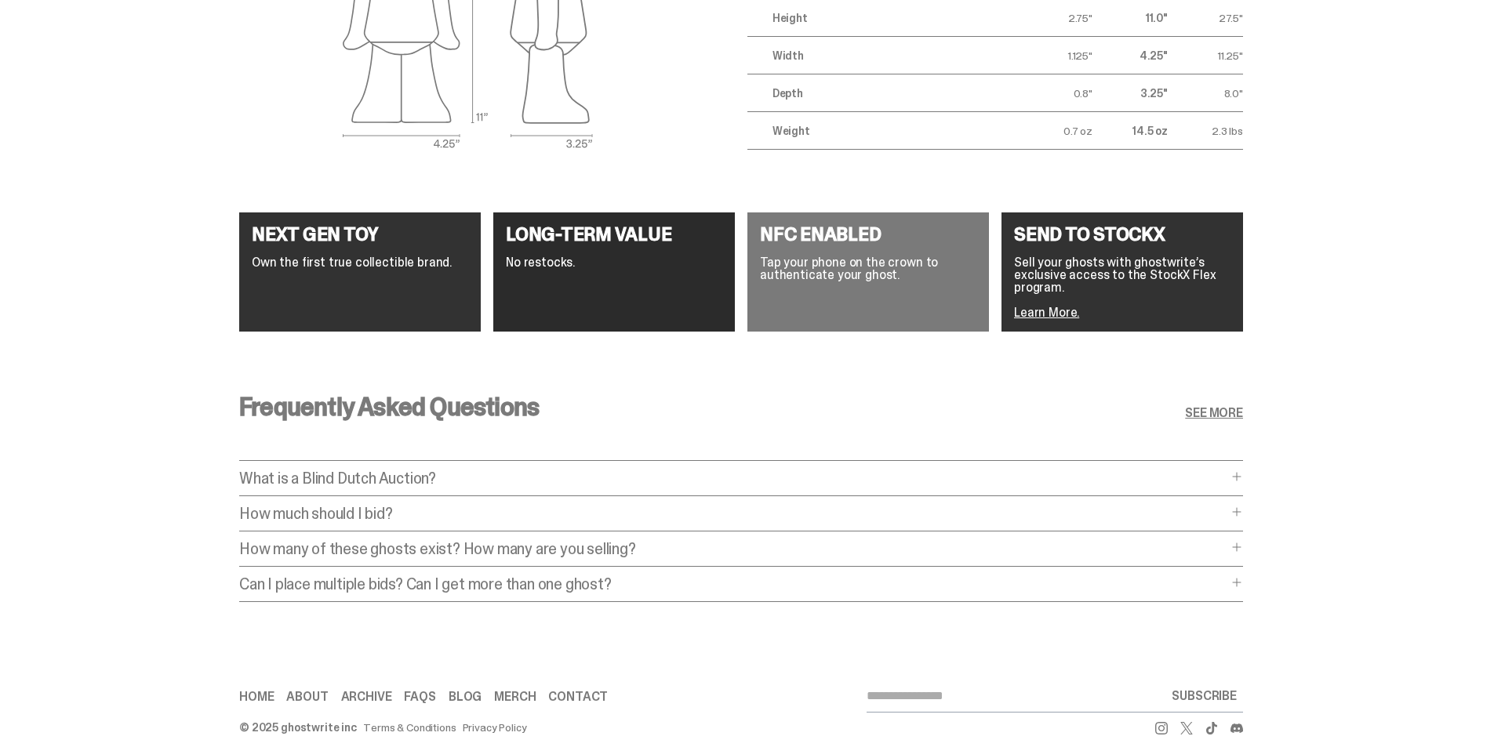
click at [656, 551] on div "Frequently Asked Questions SEE MORE What is a Blind Dutch Auction? What is a Bl…" at bounding box center [741, 503] width 1004 height 292
click at [655, 576] on p "Can I place multiple bids? Can I get more than one ghost?" at bounding box center [733, 584] width 988 height 16
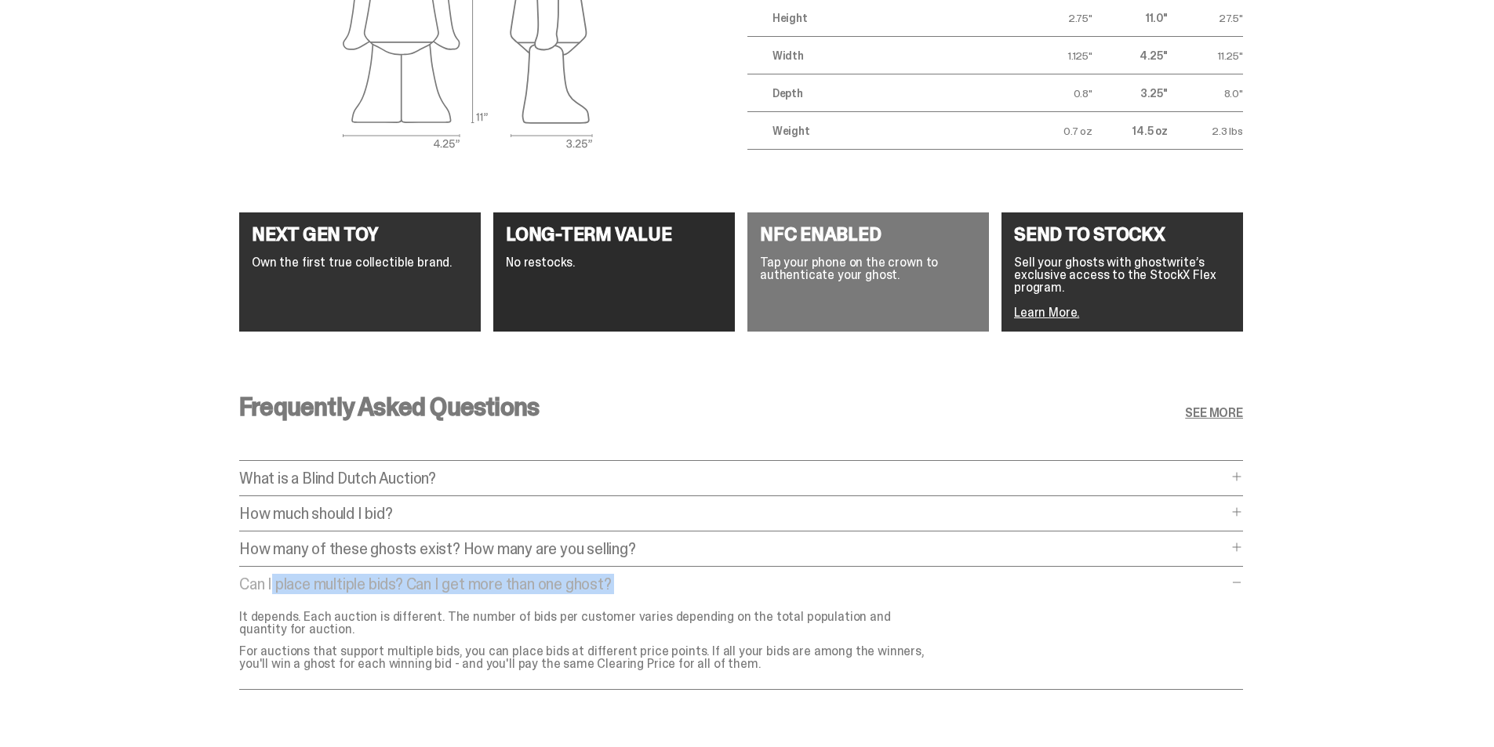
click at [655, 576] on p "Can I place multiple bids? Can I get more than one ghost?" at bounding box center [733, 584] width 988 height 16
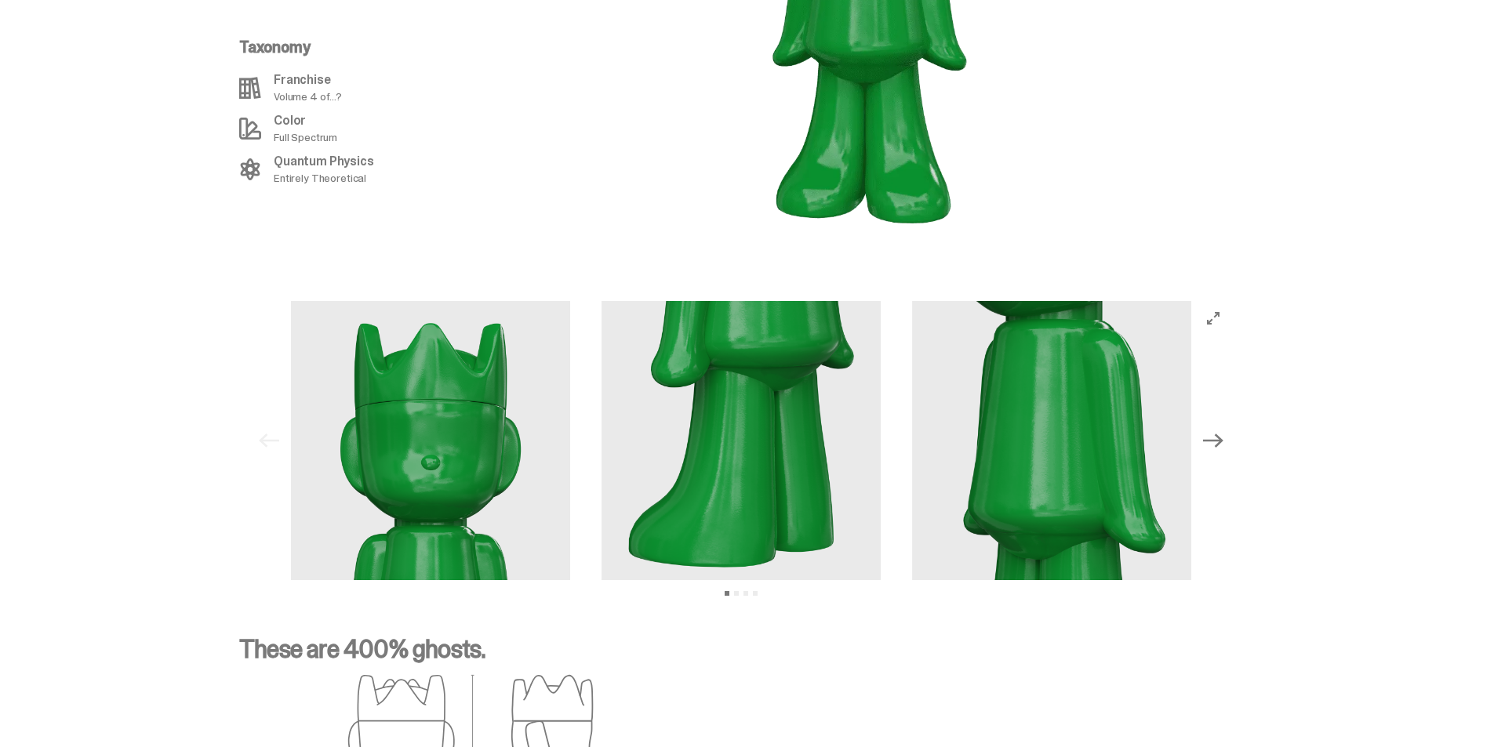
scroll to position [1993, 0]
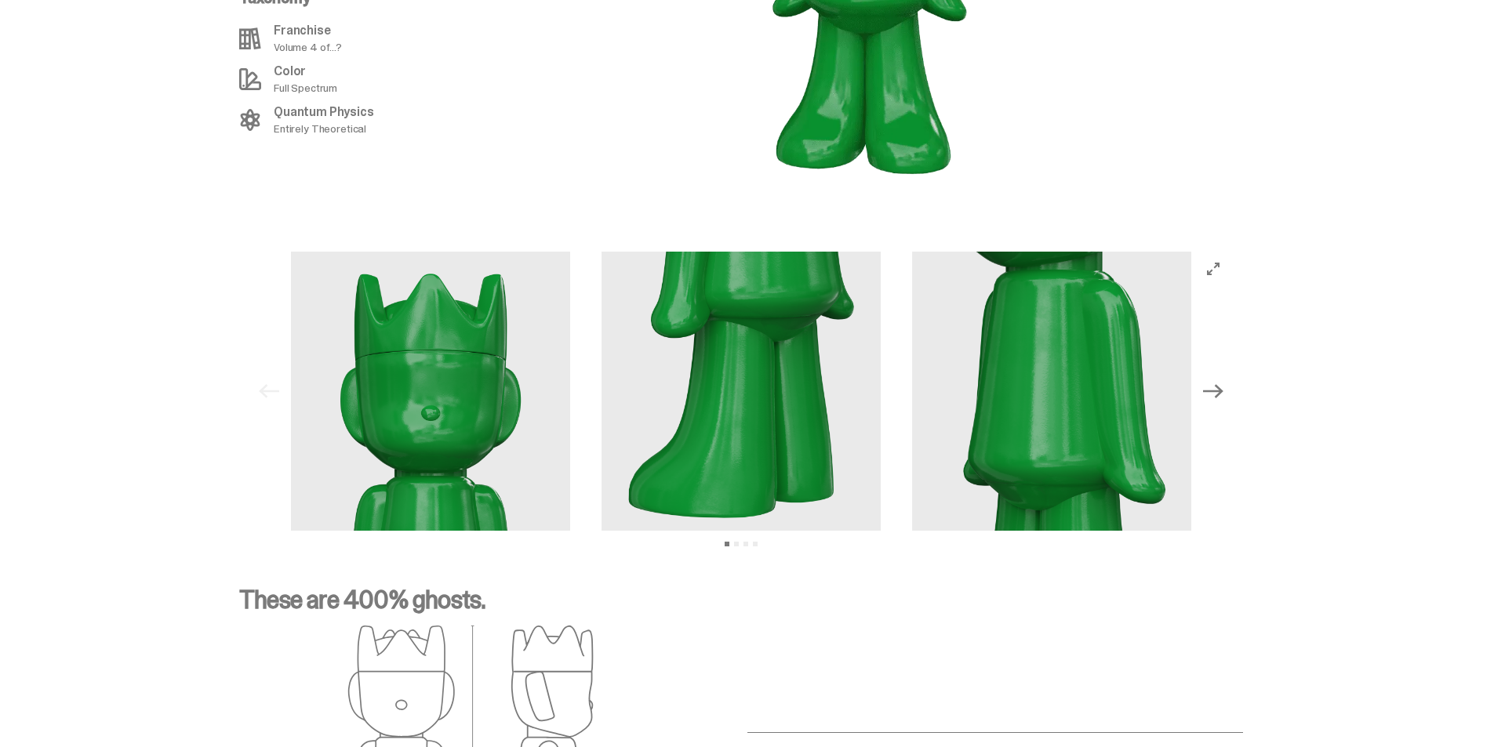
click at [1219, 381] on icon "Next" at bounding box center [1213, 391] width 20 height 20
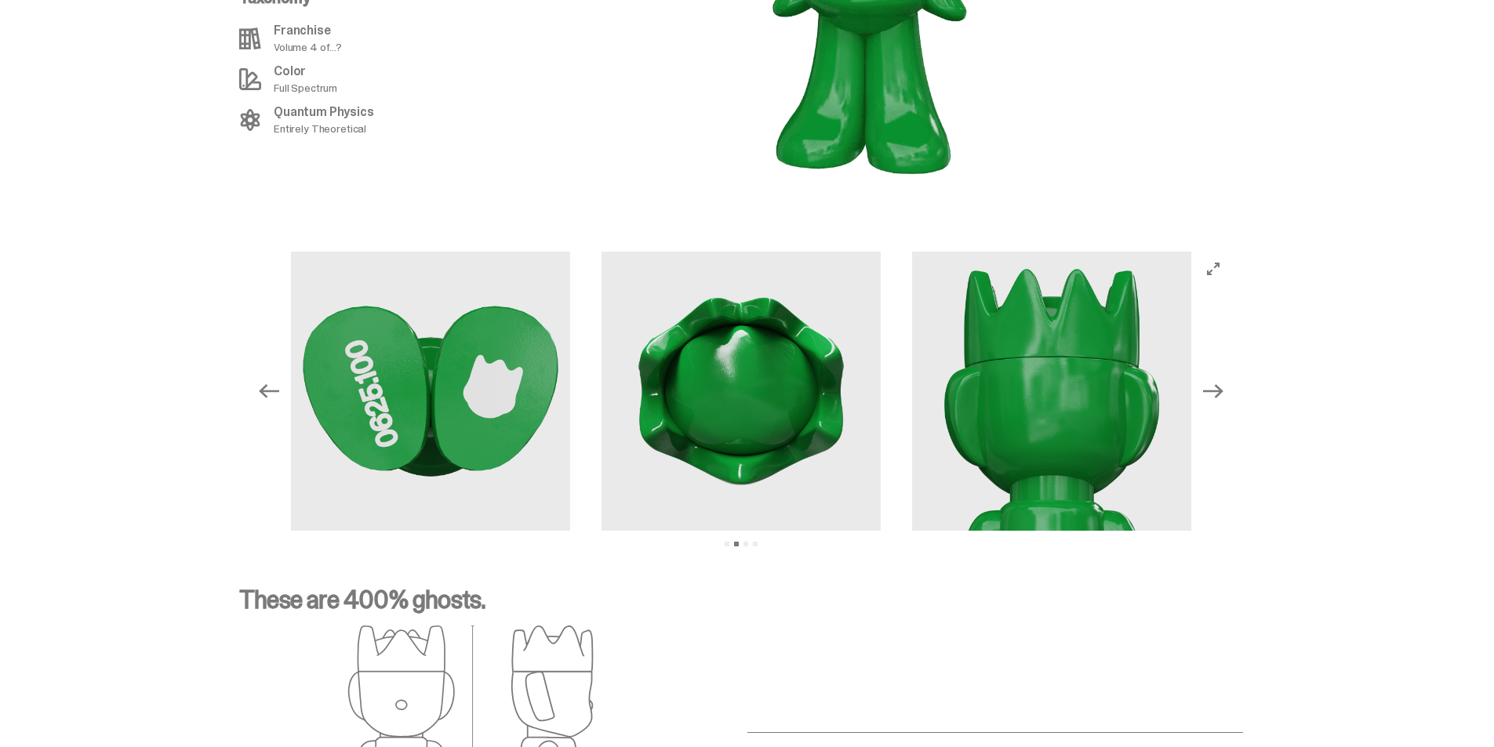
click at [1219, 381] on icon "Next" at bounding box center [1213, 391] width 20 height 20
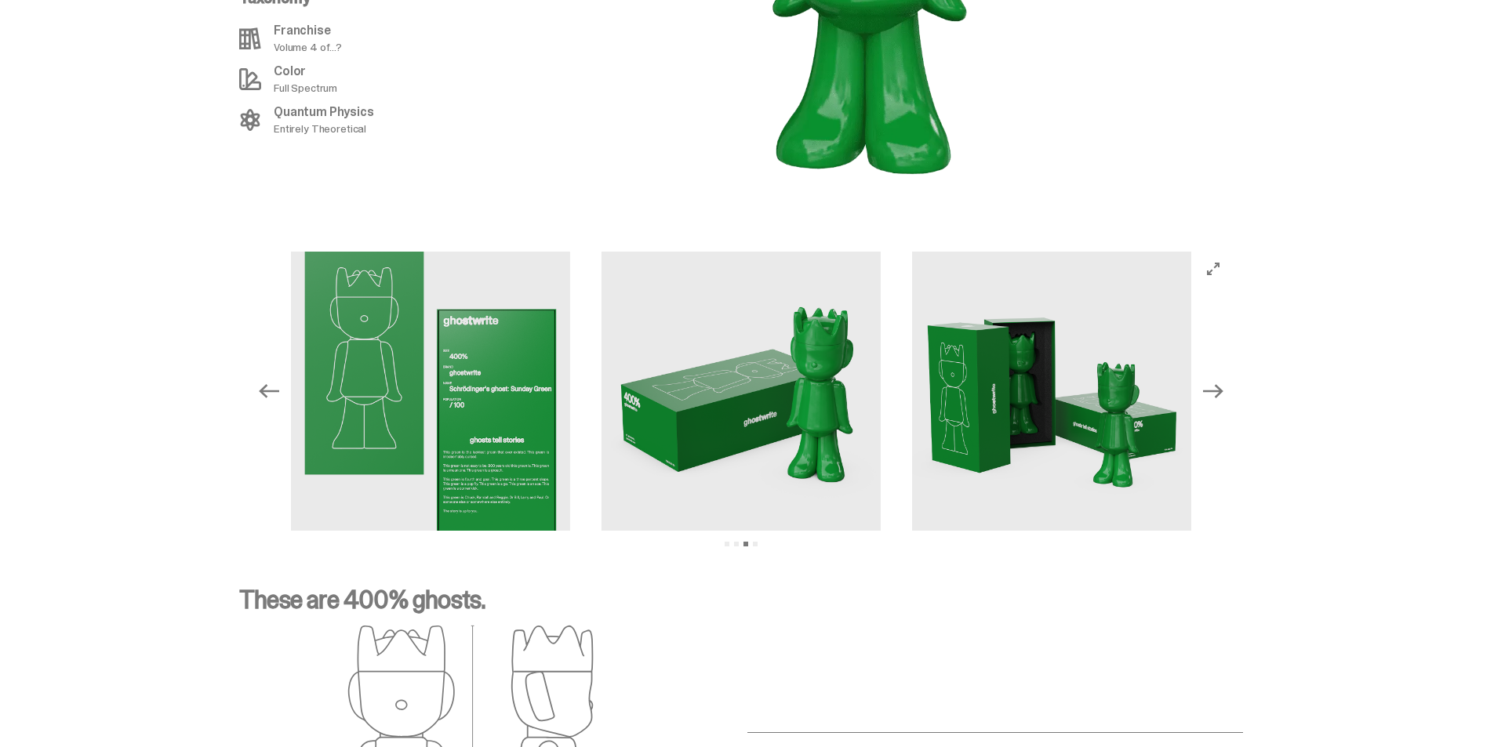
click at [1219, 381] on icon "Next" at bounding box center [1213, 391] width 20 height 20
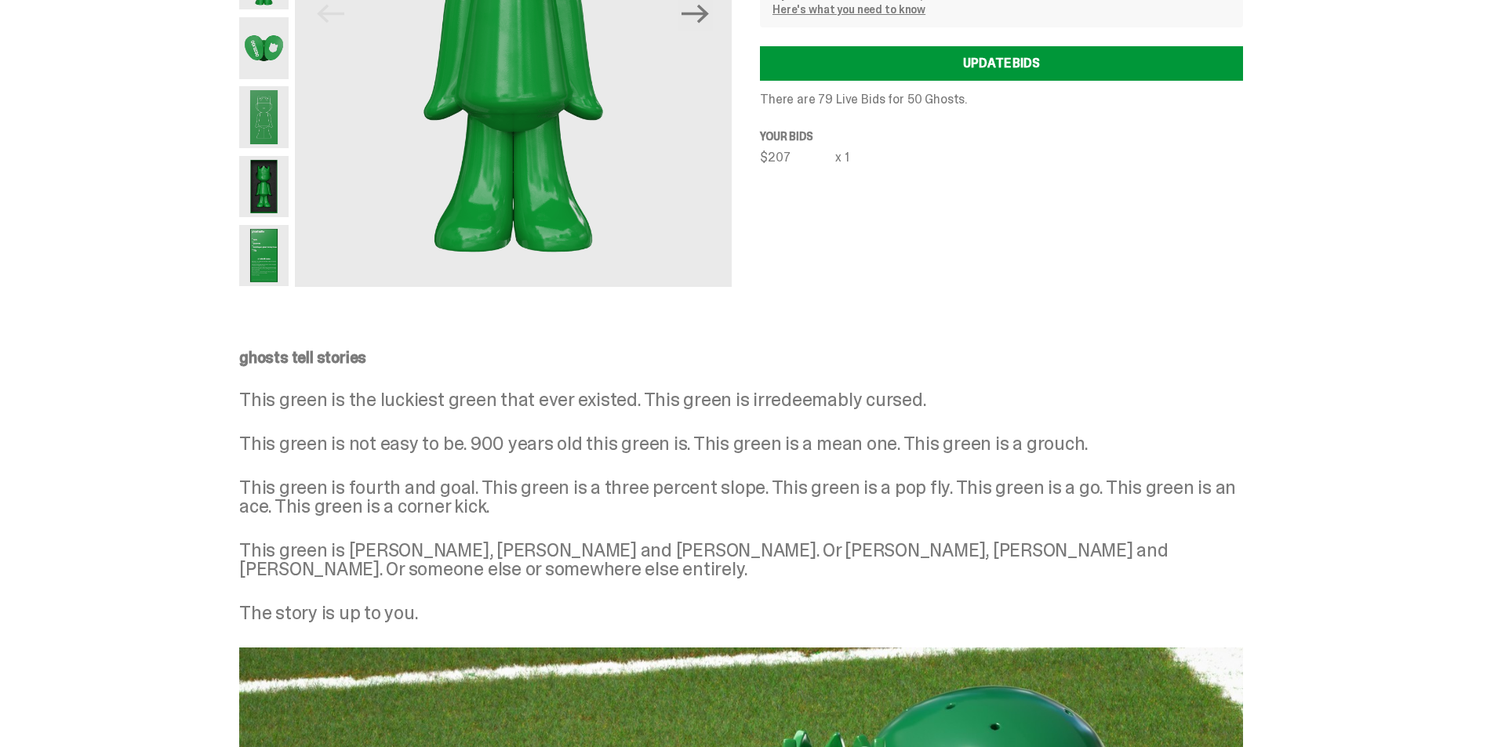
scroll to position [0, 0]
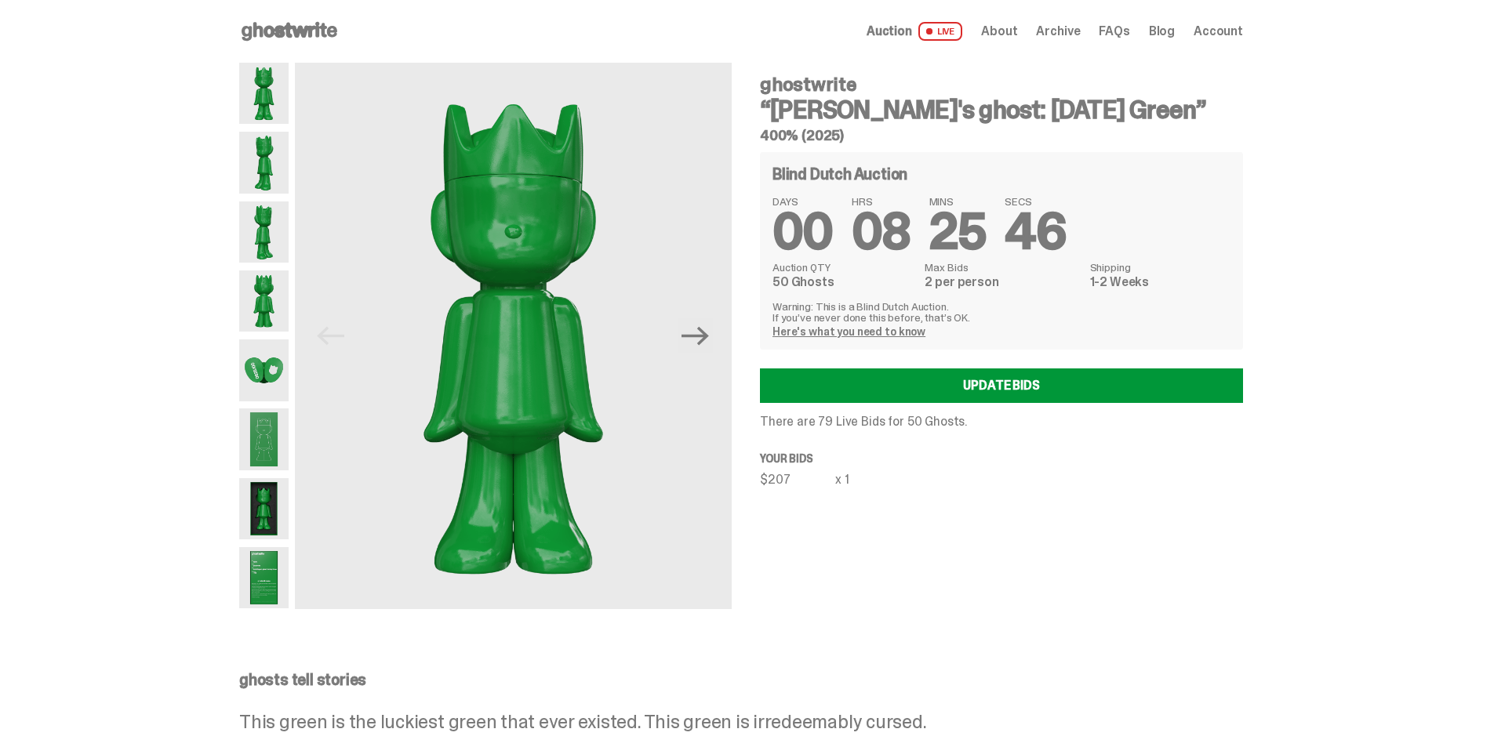
click at [909, 25] on span "Auction" at bounding box center [888, 31] width 45 height 13
click at [278, 32] on use at bounding box center [289, 31] width 96 height 19
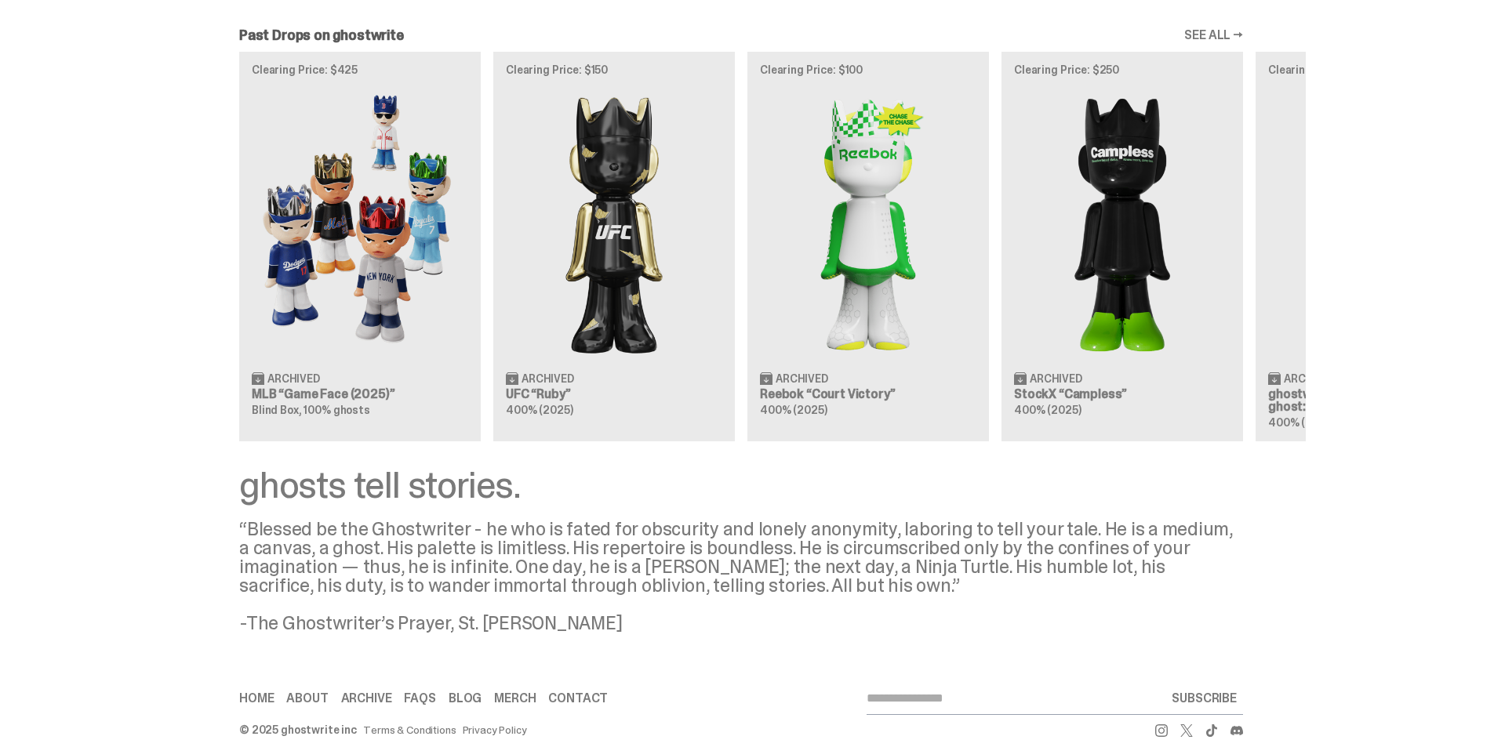
scroll to position [1732, 0]
